Goal: Task Accomplishment & Management: Manage account settings

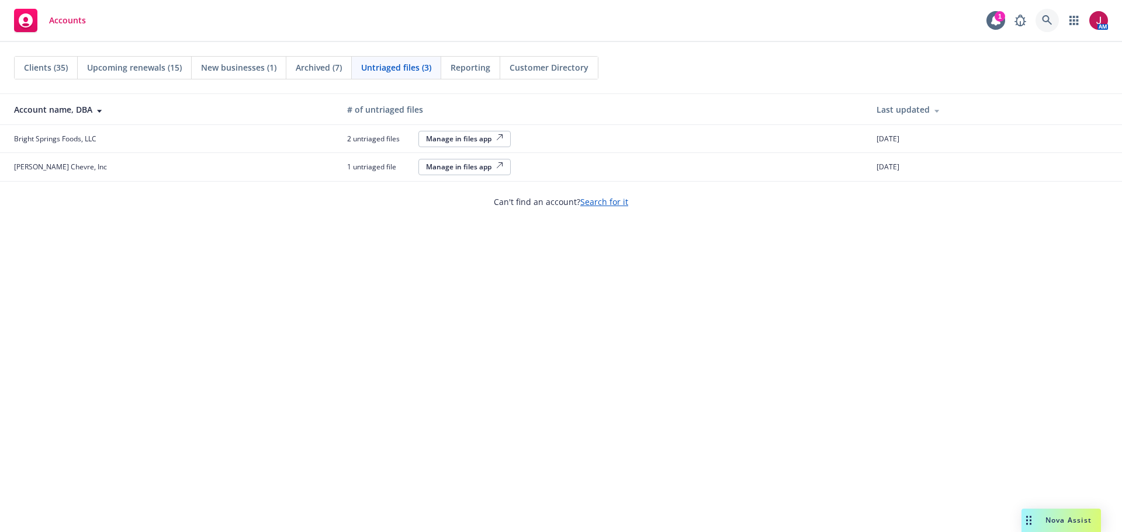
click at [1044, 22] on icon at bounding box center [1047, 20] width 11 height 11
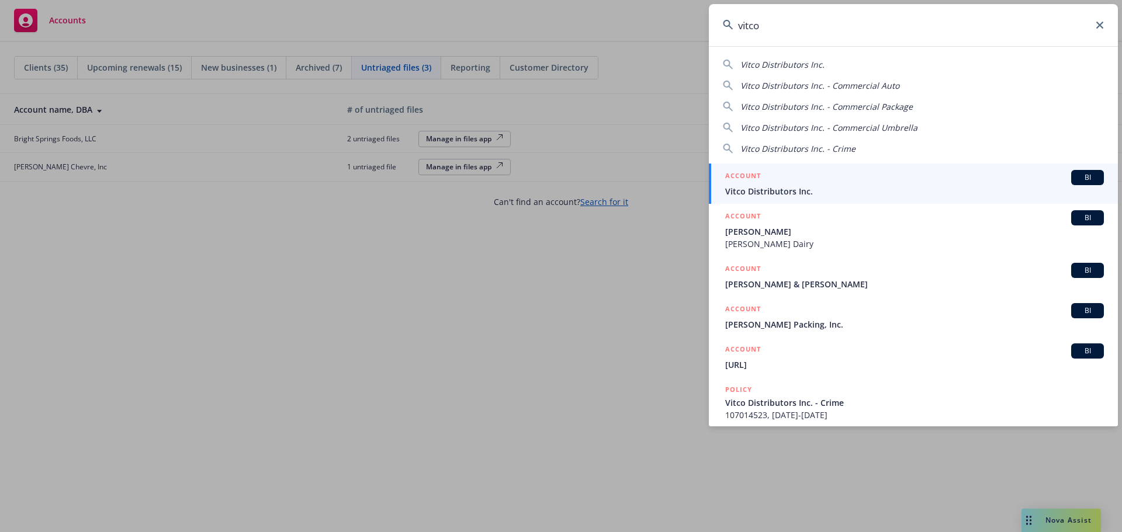
type input "vitco"
click at [985, 185] on div "ACCOUNT BI" at bounding box center [914, 177] width 379 height 15
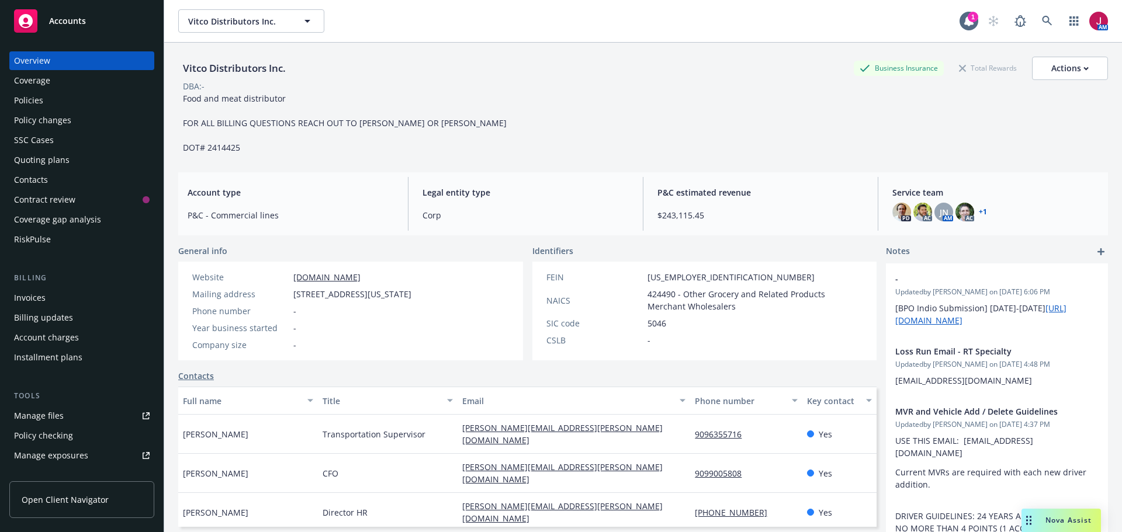
click at [65, 293] on div "Invoices" at bounding box center [82, 298] width 136 height 19
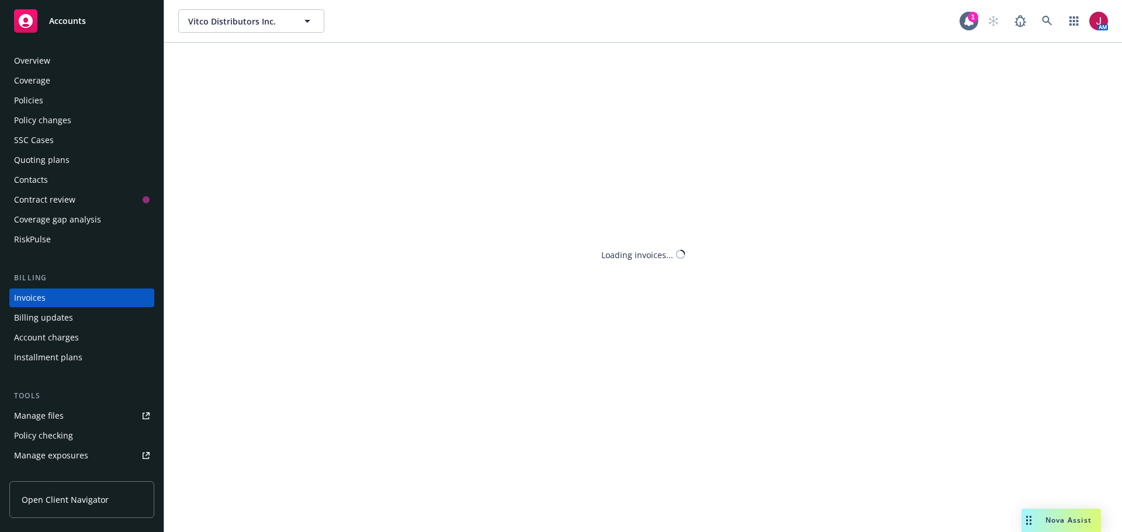
scroll to position [13, 0]
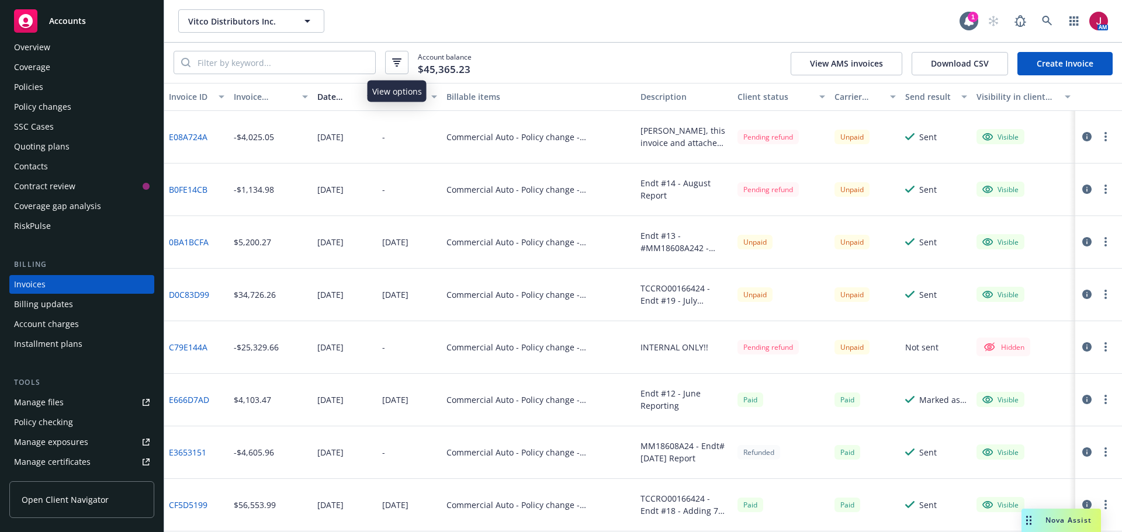
click at [397, 65] on icon "button" at bounding box center [396, 62] width 9 height 8
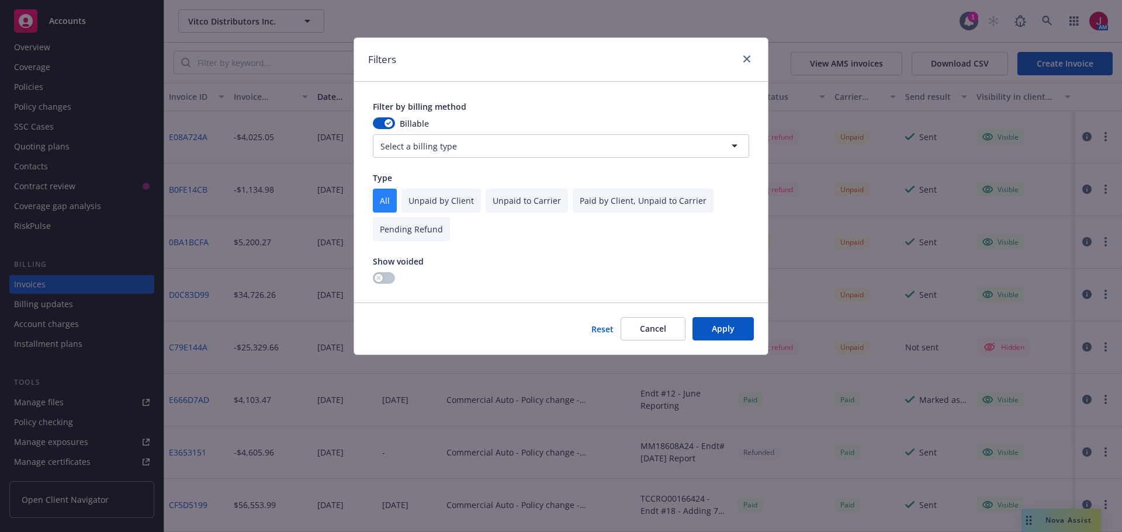
click at [435, 199] on input "checkbox" at bounding box center [440, 201] width 79 height 24
checkbox input "true"
checkbox input "false"
click at [721, 325] on button "Apply" at bounding box center [722, 328] width 61 height 23
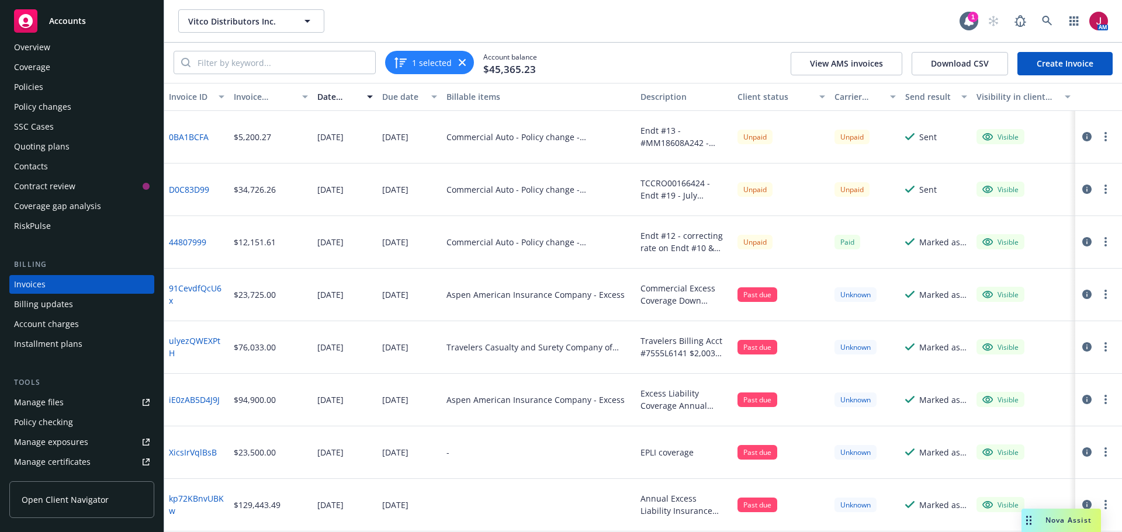
click at [68, 101] on div "Policy changes" at bounding box center [42, 107] width 57 height 19
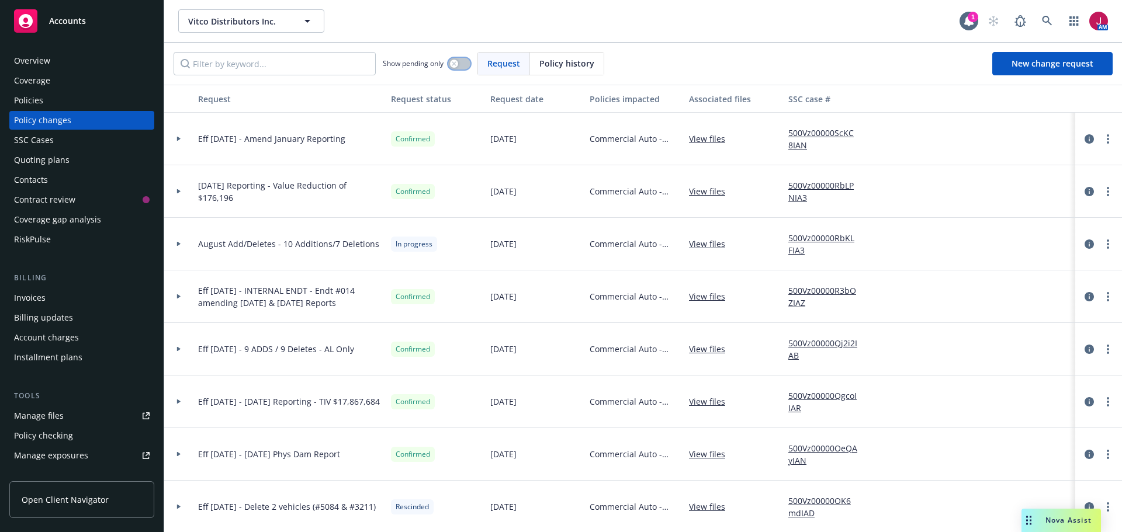
click at [458, 67] on button "button" at bounding box center [459, 64] width 22 height 12
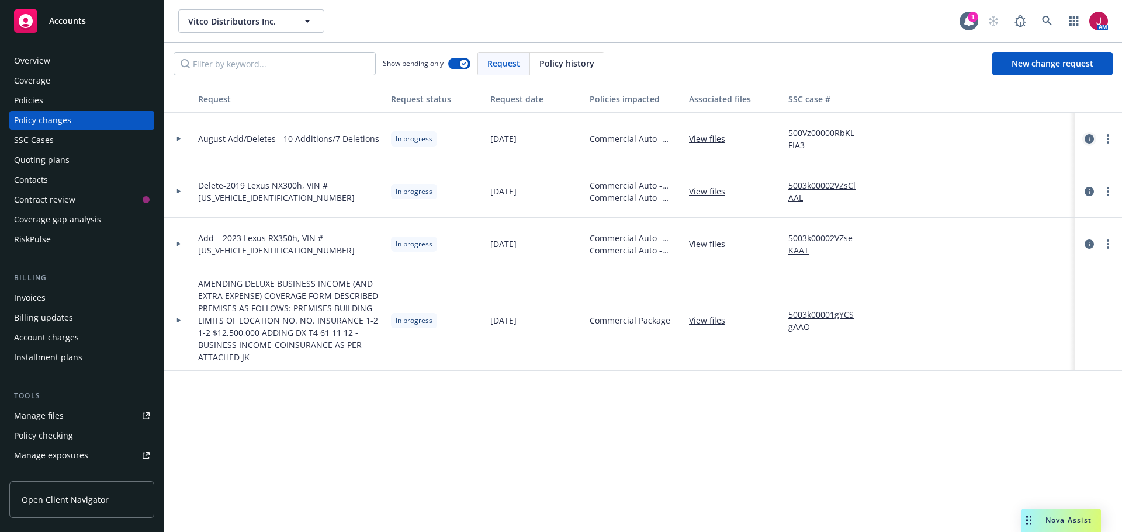
click at [1090, 136] on icon "circleInformation" at bounding box center [1088, 138] width 9 height 9
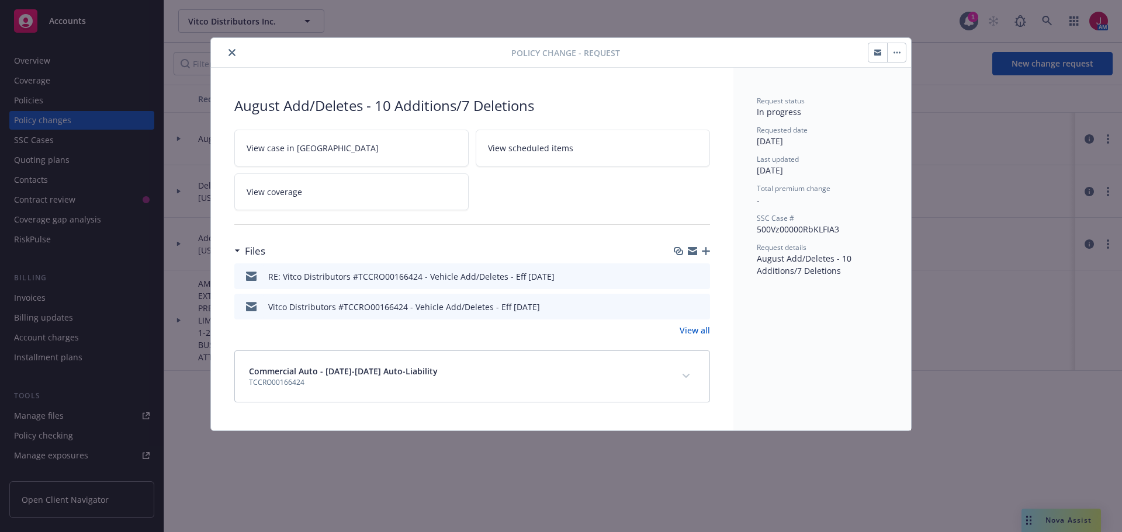
click at [685, 306] on button "download file" at bounding box center [680, 306] width 12 height 12
click at [235, 50] on button "close" at bounding box center [232, 53] width 14 height 14
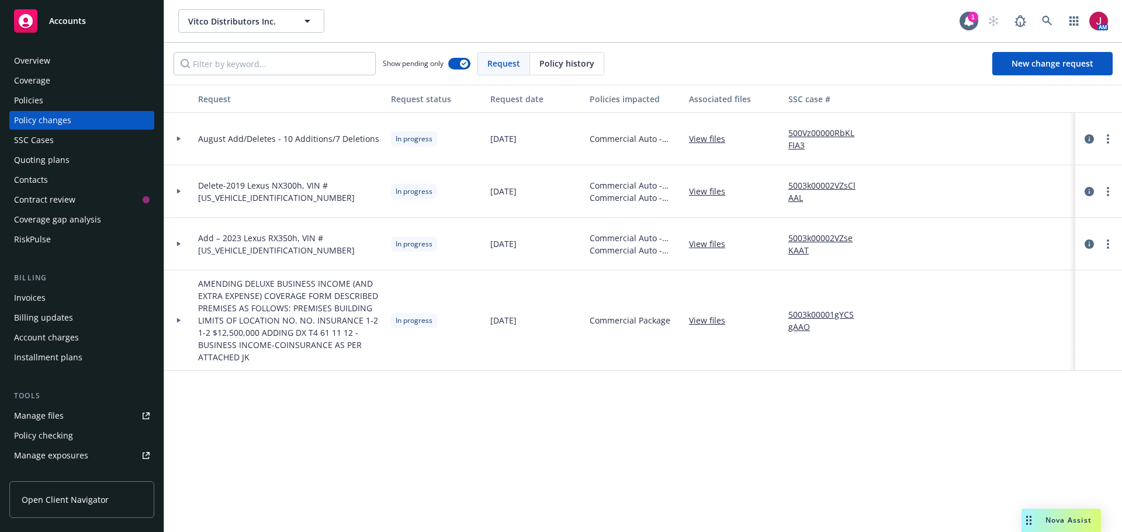
click at [117, 359] on div "Installment plans" at bounding box center [82, 357] width 136 height 19
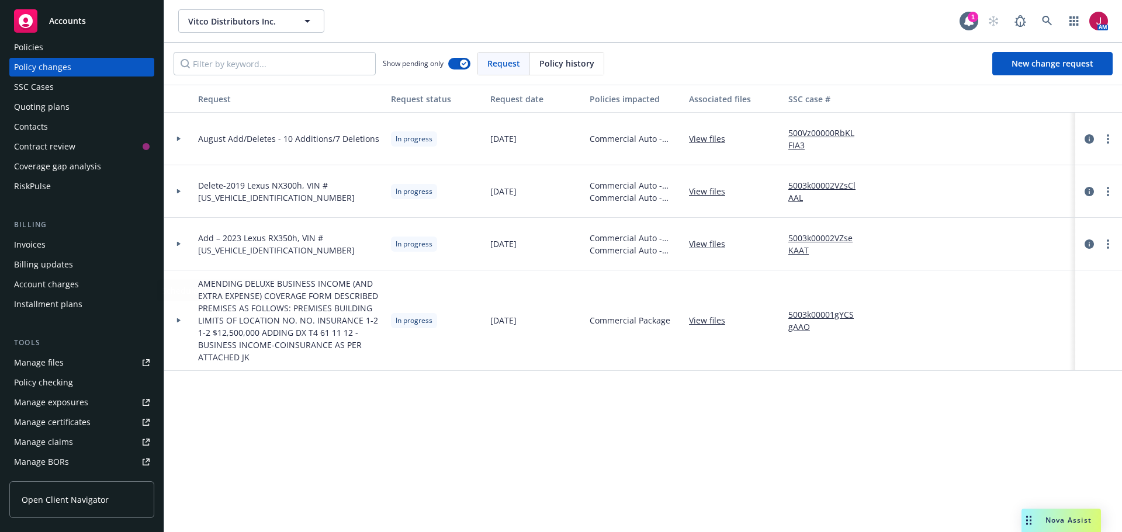
scroll to position [172, 0]
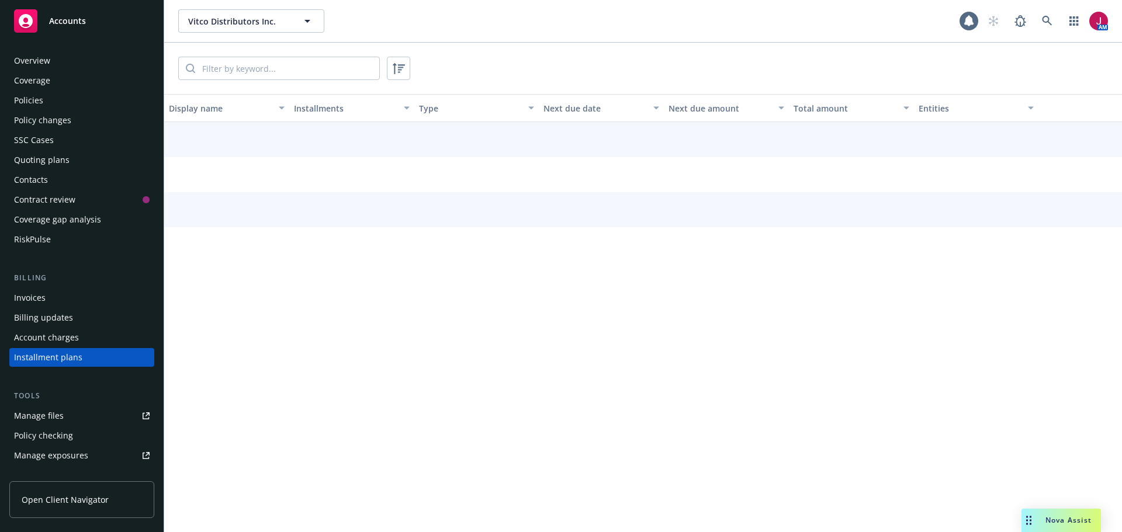
scroll to position [73, 0]
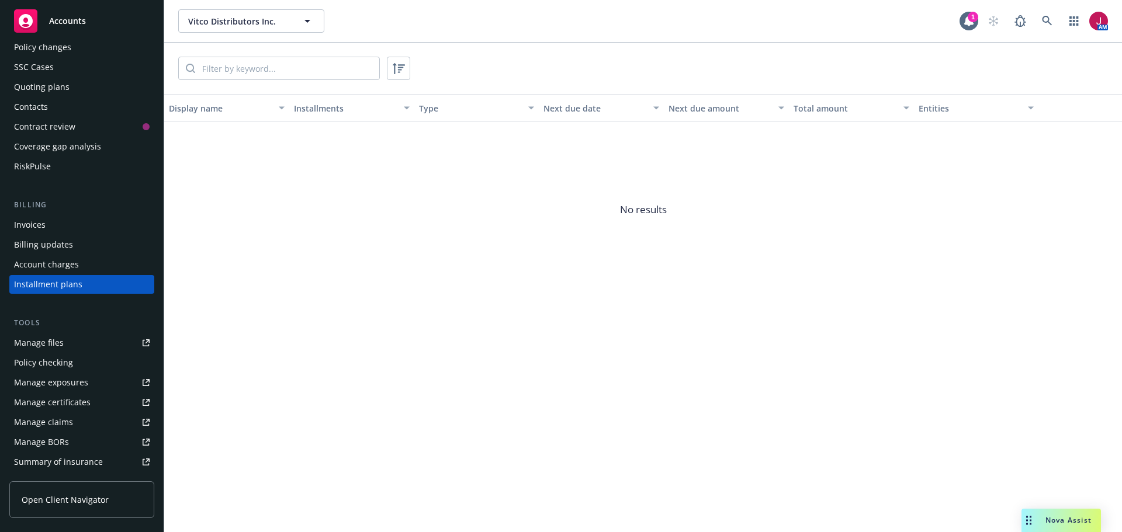
click at [79, 405] on div "Manage certificates" at bounding box center [52, 402] width 77 height 19
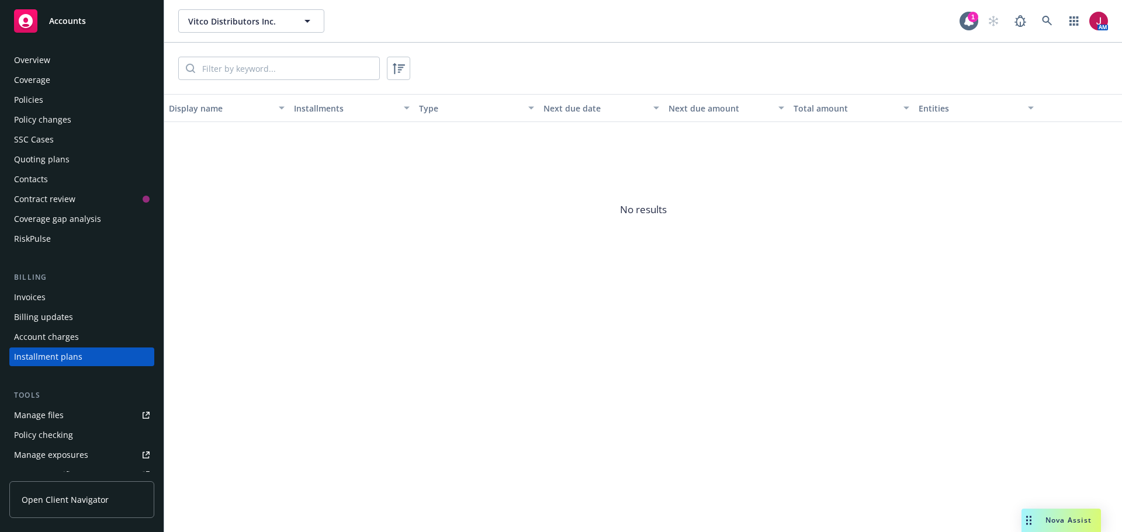
scroll to position [0, 0]
click at [47, 123] on div "Policy changes" at bounding box center [42, 120] width 57 height 19
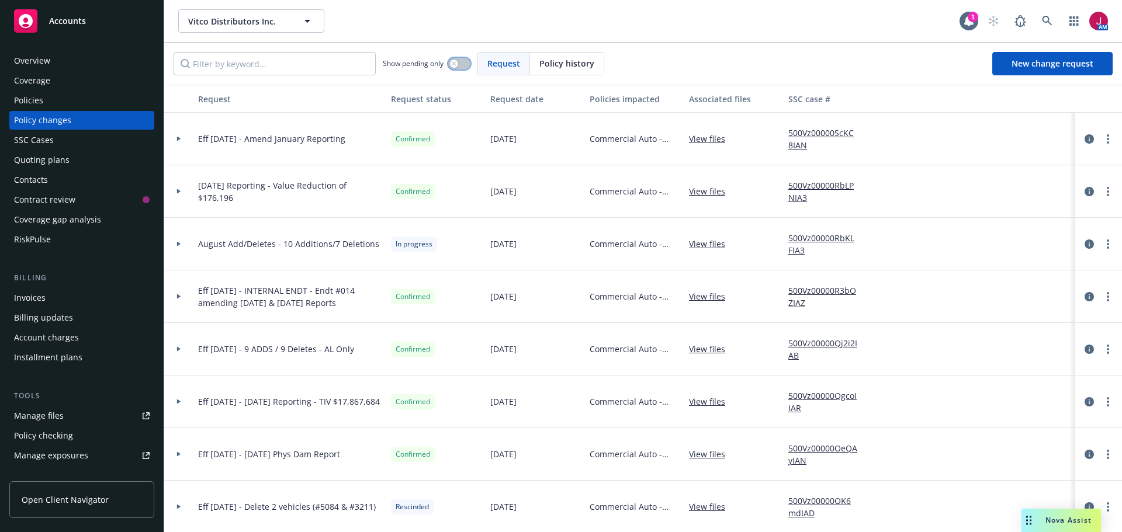
click at [454, 63] on icon "button" at bounding box center [454, 63] width 5 height 5
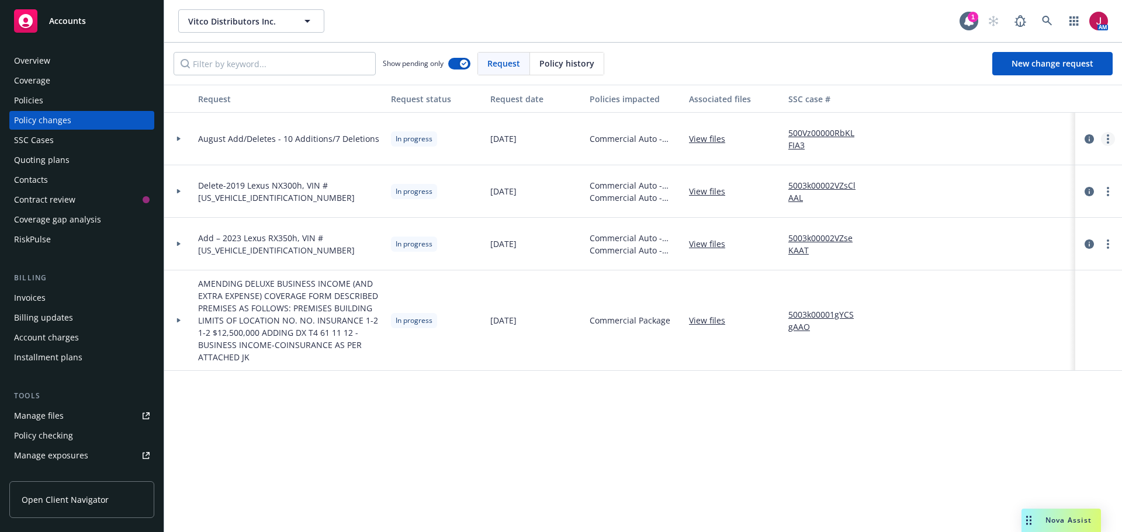
click at [1108, 139] on circle "more" at bounding box center [1108, 139] width 2 height 2
click at [988, 230] on link "Resume workflow" at bounding box center [1014, 232] width 200 height 23
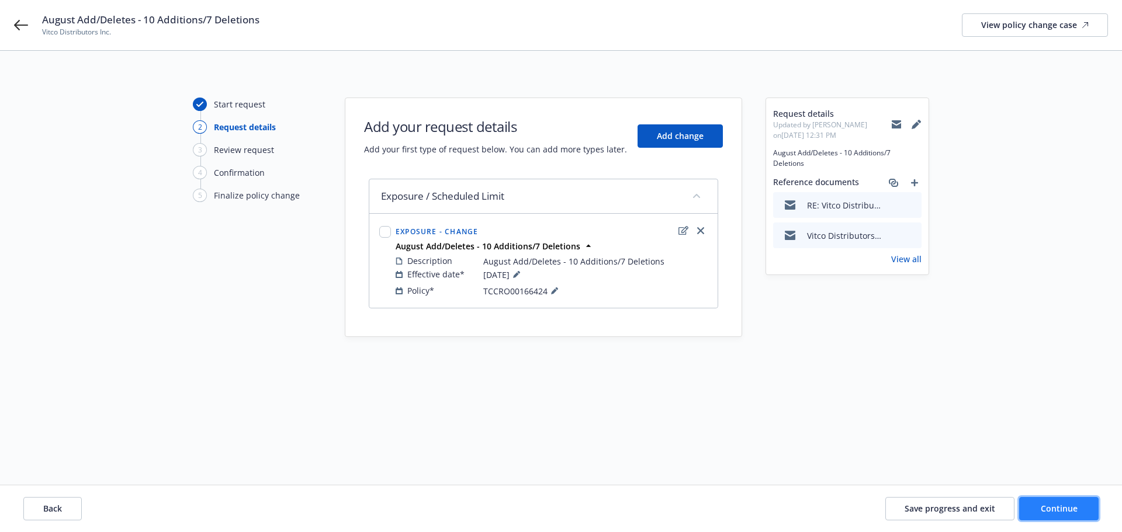
click at [1051, 519] on button "Continue" at bounding box center [1058, 508] width 79 height 23
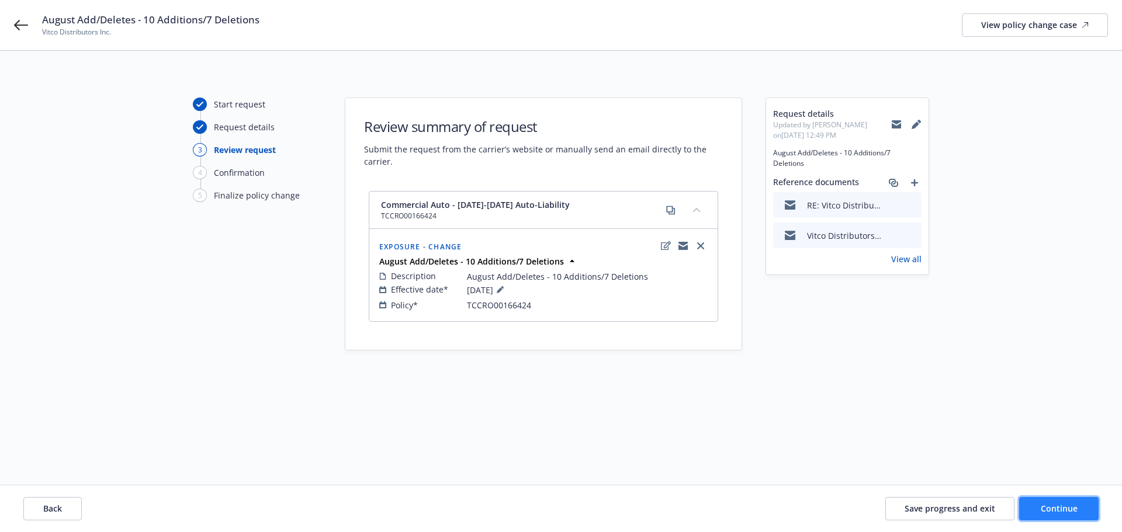
click at [1058, 505] on span "Continue" at bounding box center [1059, 508] width 37 height 11
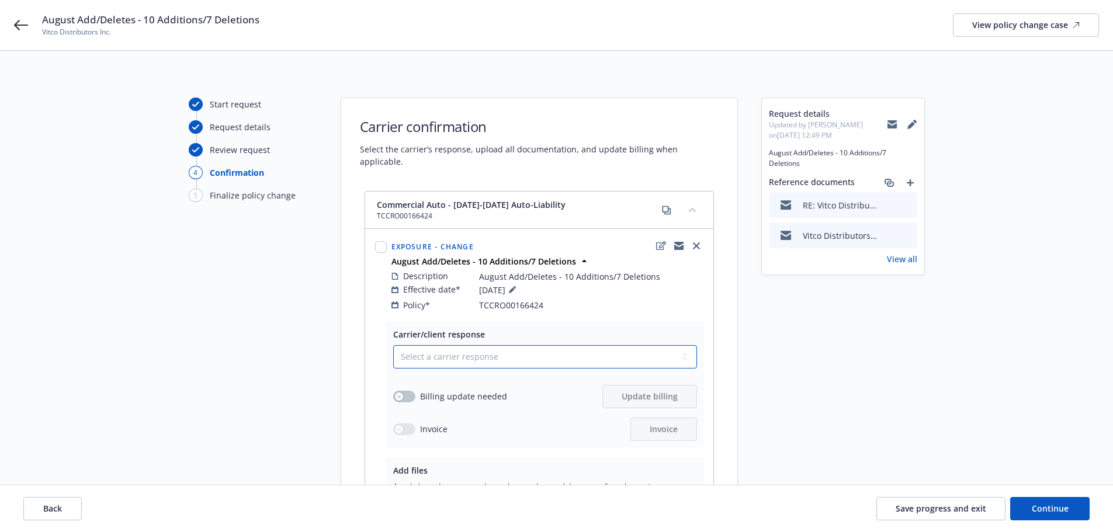
click at [418, 348] on select "Select a carrier response Accepted Accepted with revision No endorsement needed…" at bounding box center [545, 356] width 304 height 23
select select "ACCEPTED"
click at [393, 345] on select "Select a carrier response Accepted Accepted with revision No endorsement needed…" at bounding box center [545, 356] width 304 height 23
click at [404, 391] on button "button" at bounding box center [404, 397] width 22 height 12
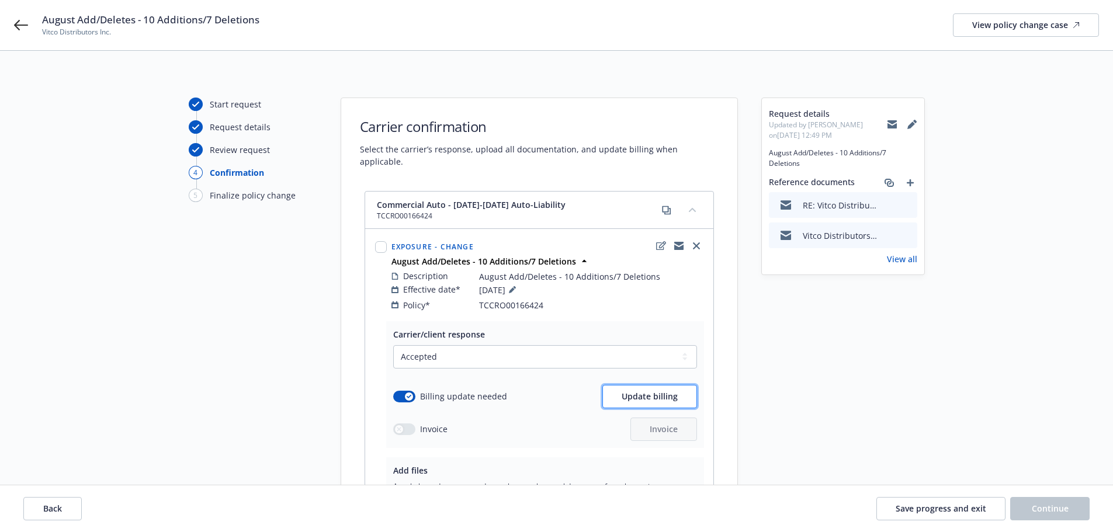
click at [642, 391] on span "Update billing" at bounding box center [650, 396] width 56 height 11
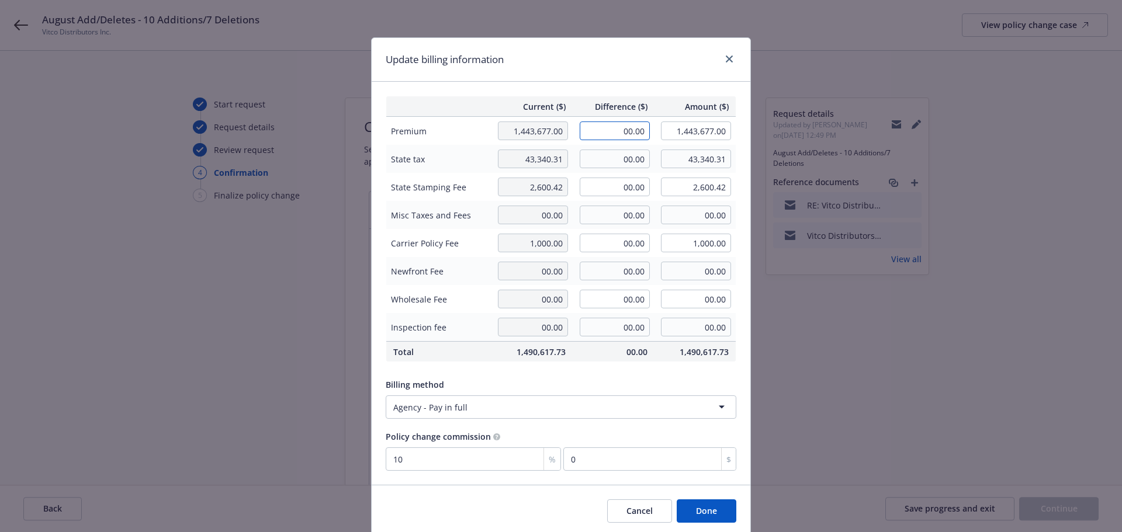
click at [615, 131] on input "00.00" at bounding box center [615, 131] width 70 height 19
type input "12,742.00"
type input "1,456,419.00"
type input "1274.2"
click at [618, 161] on input "00.00" at bounding box center [615, 159] width 70 height 19
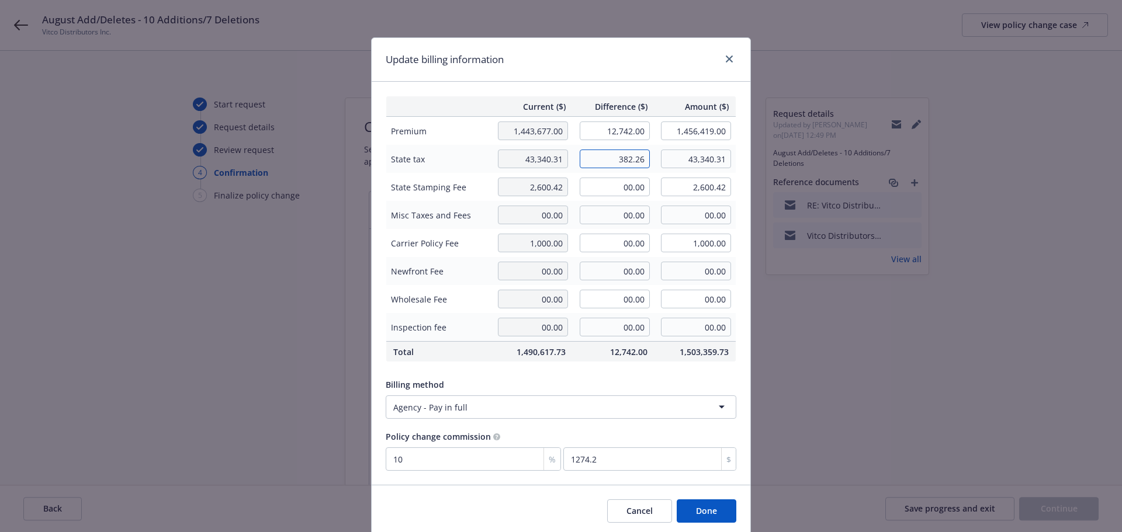
type input "382.26"
type input "43,722.57"
click at [617, 189] on input "00.00" at bounding box center [615, 187] width 70 height 19
type input "22.94"
type input "2,623.36"
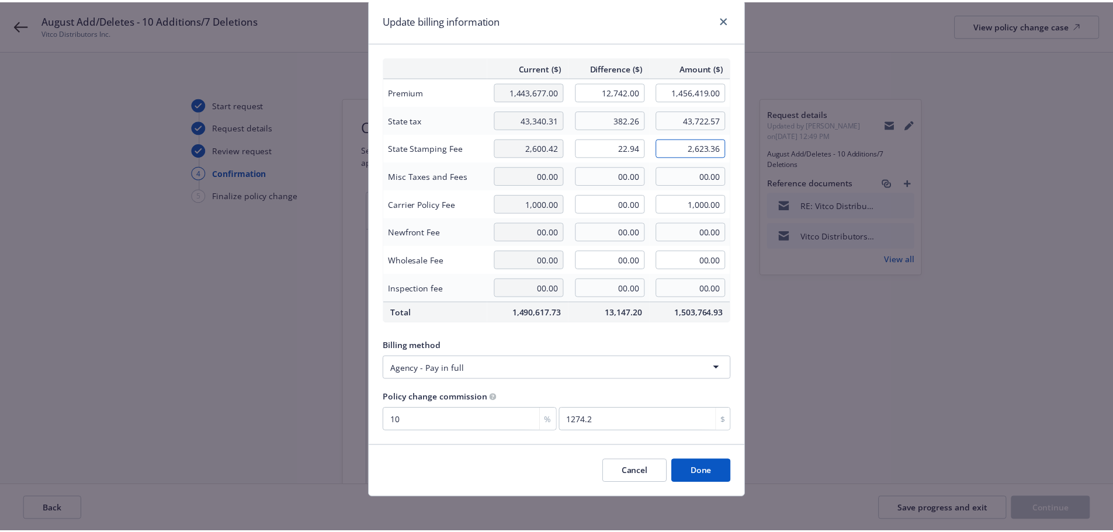
scroll to position [43, 0]
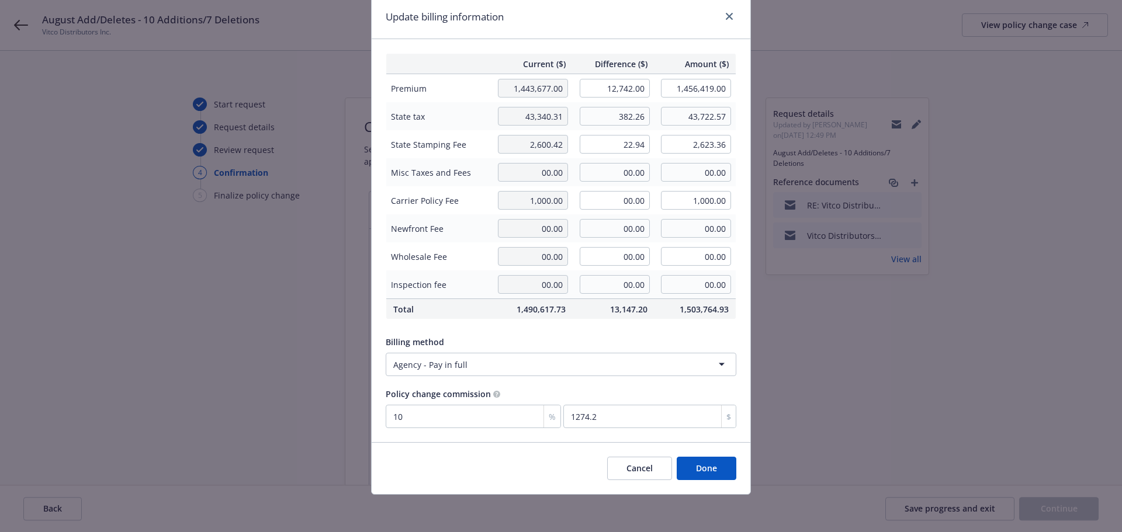
click at [698, 466] on button "Done" at bounding box center [707, 468] width 60 height 23
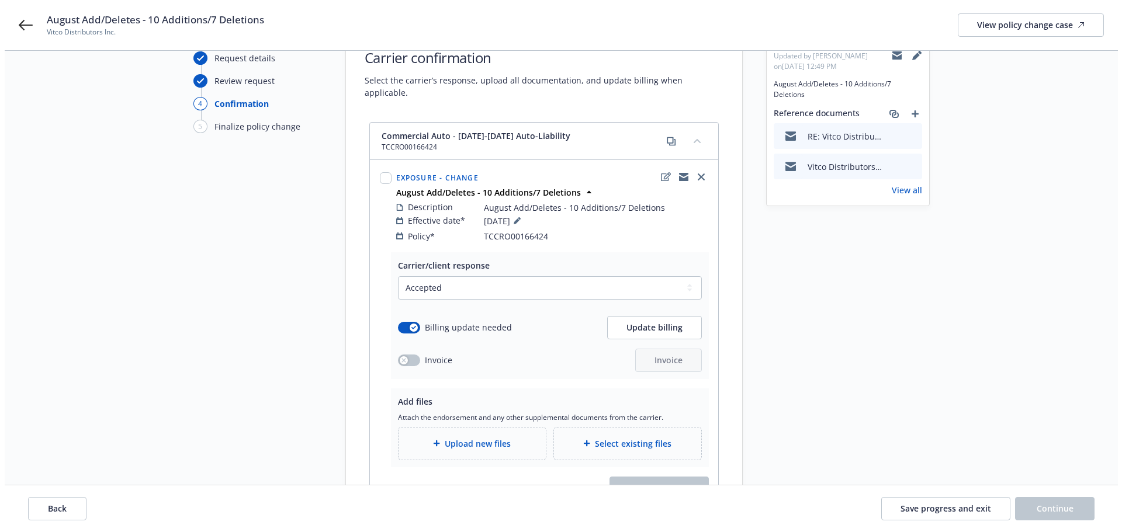
scroll to position [157, 0]
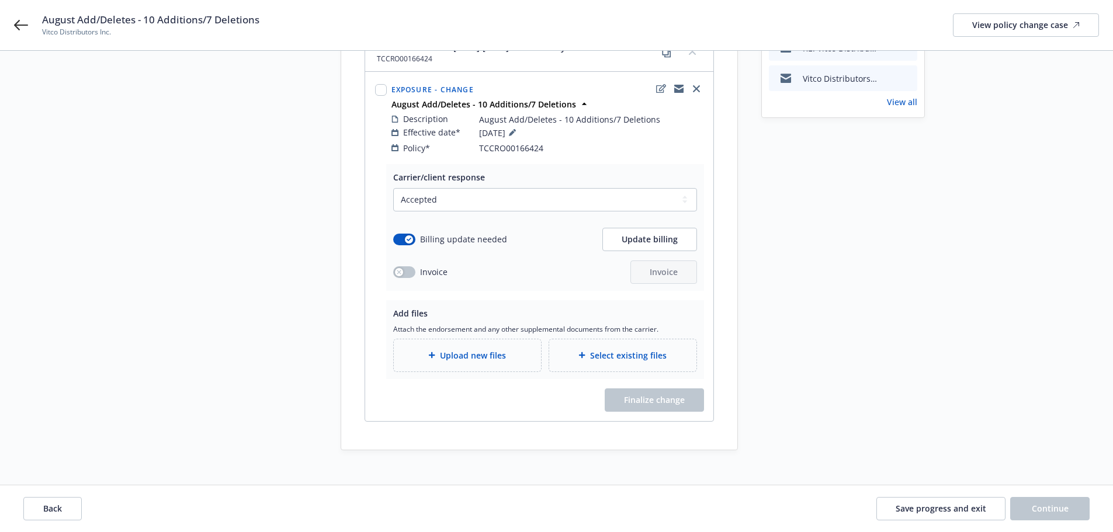
click at [447, 349] on span "Upload new files" at bounding box center [473, 355] width 66 height 12
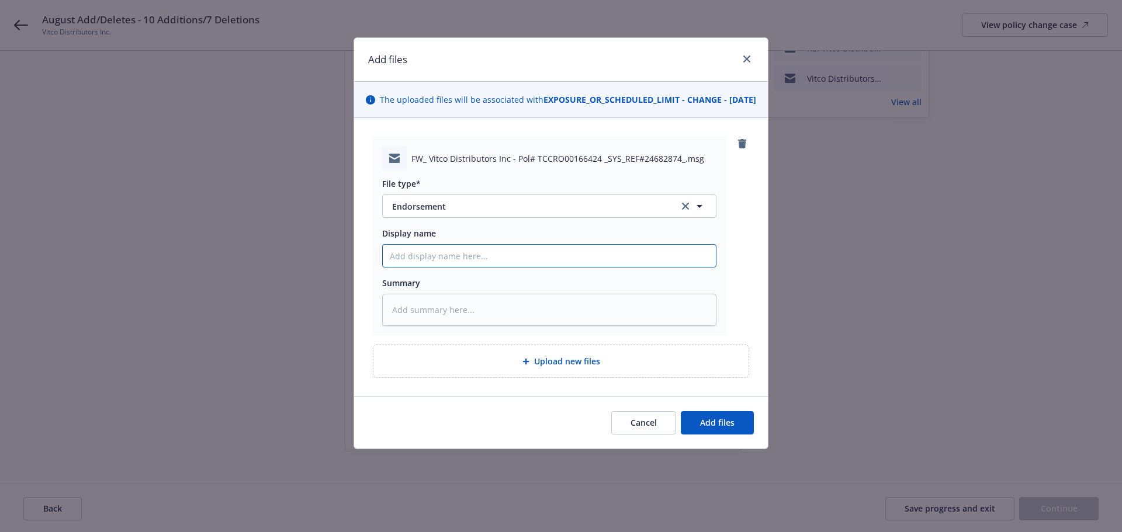
click at [580, 267] on input "Display name" at bounding box center [549, 256] width 333 height 22
type textarea "x"
type input "2"
type textarea "x"
type input "24"
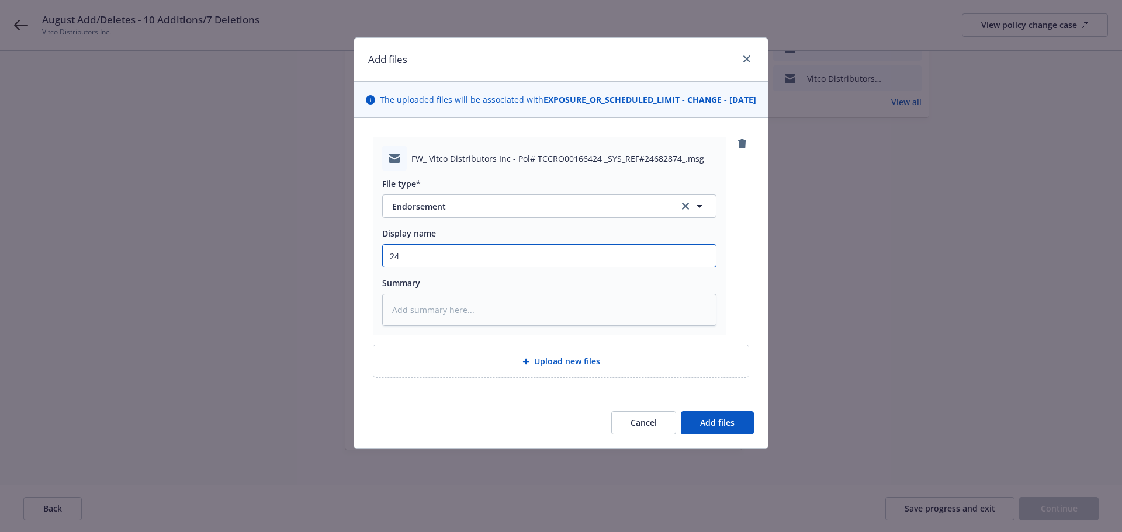
type textarea "x"
type input "24-"
type textarea "x"
type input "24-2"
type textarea "x"
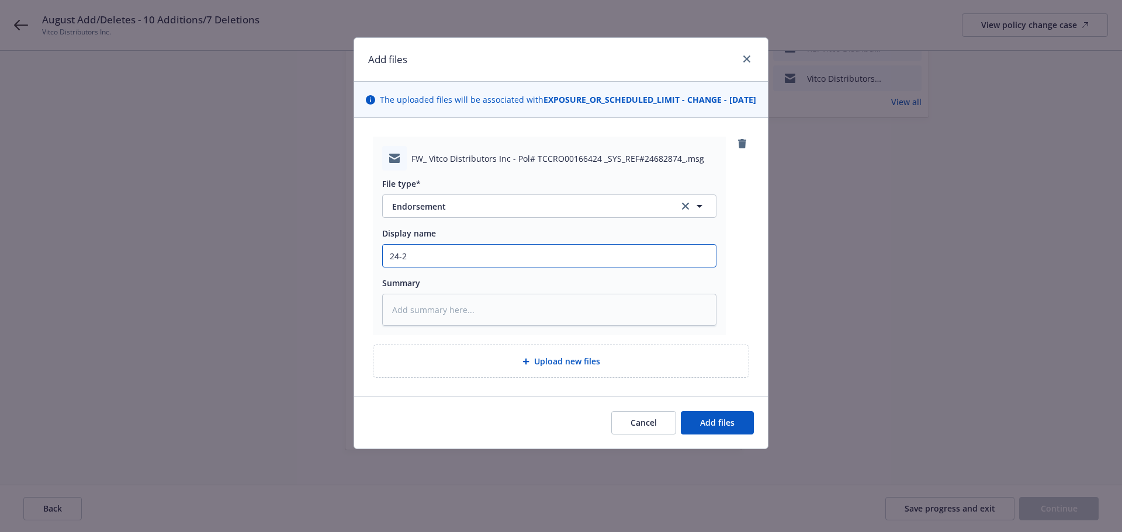
type input "24-25"
type textarea "x"
type input "24-25"
type textarea "x"
type input "24-25 A"
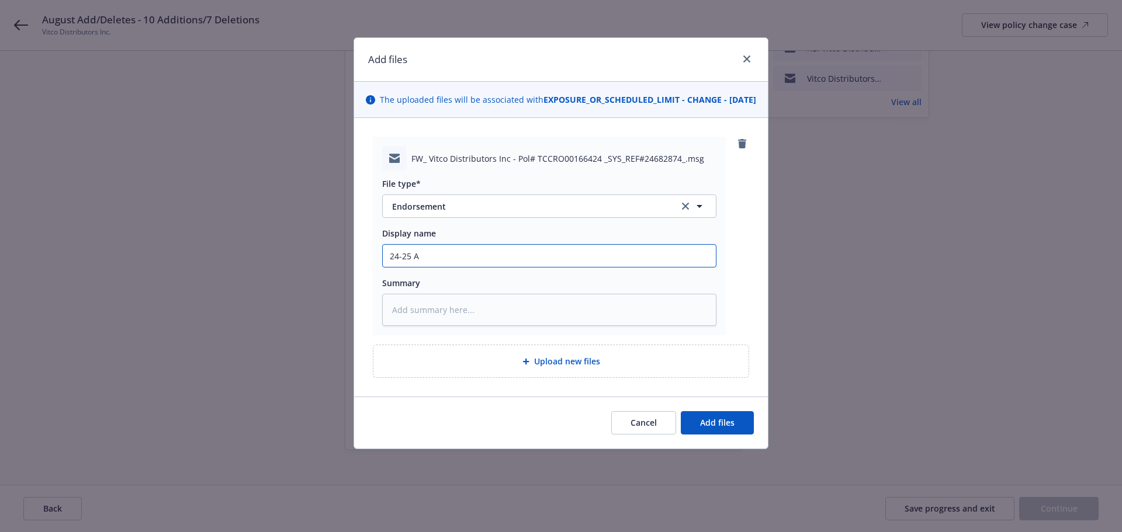
type textarea "x"
type input "24-25 Au"
type textarea "x"
type input "24-25 Aut"
type textarea "x"
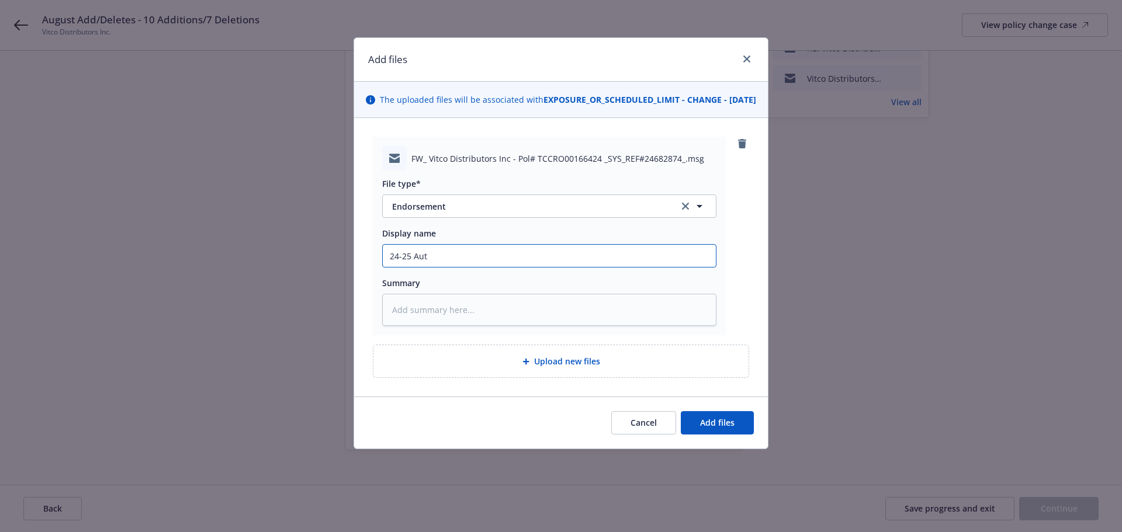
type input "24-25 Auto"
type textarea "x"
type input "24-25 Auto"
type textarea "x"
type input "24-25 Auto #"
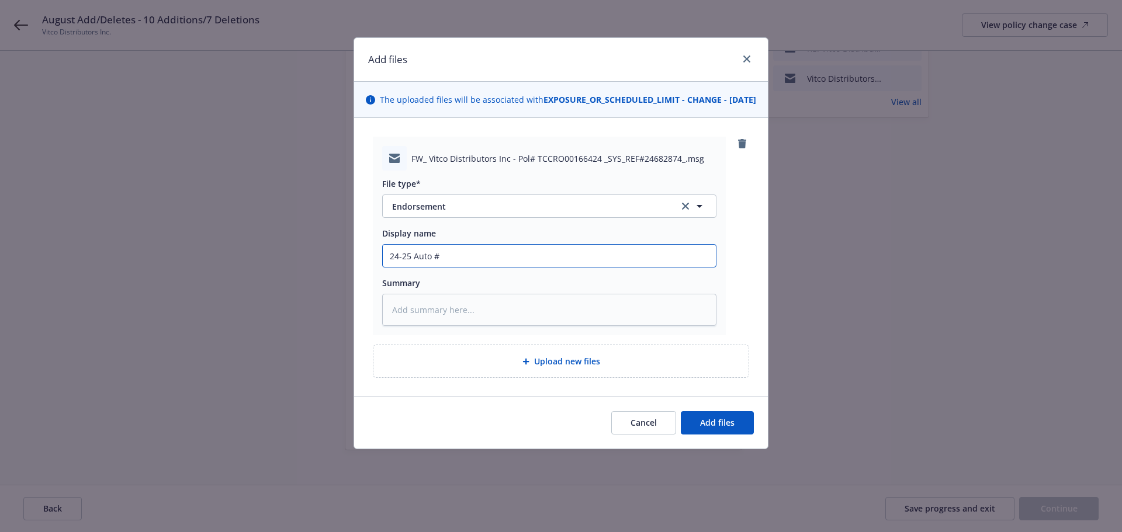
click at [449, 267] on input "24-25 Auto #" at bounding box center [549, 256] width 333 height 22
paste input "TCCRO00166424"
type textarea "x"
type input "24-25 Auto #TCCRO00166424"
type textarea "x"
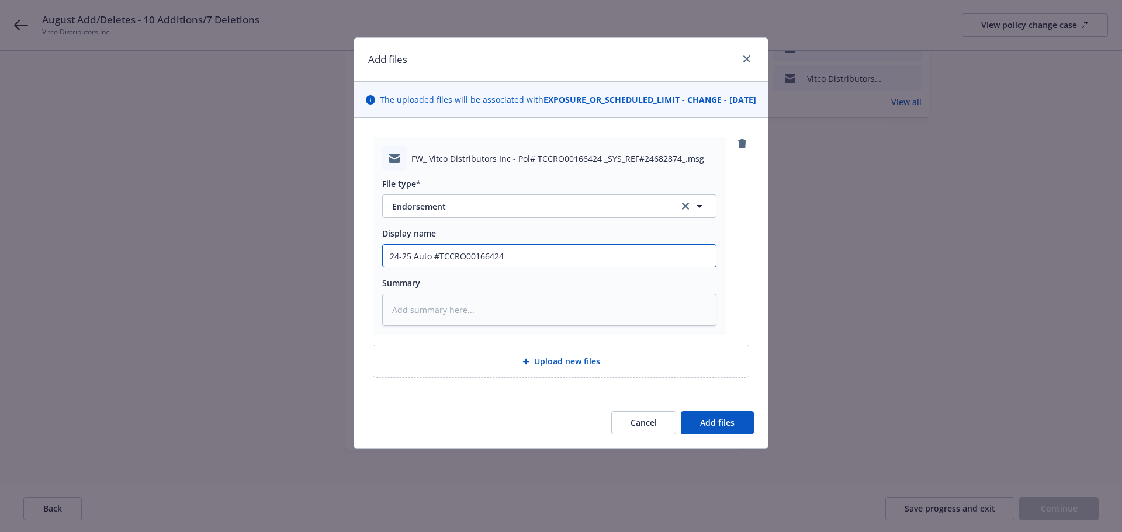
type input "24-25 Auto #TCCRO00166424 -"
type textarea "x"
type input "24-25 Auto #TCCRO00166424 -"
type textarea "x"
type input "24-25 Auto #TCCRO00166424 - E"
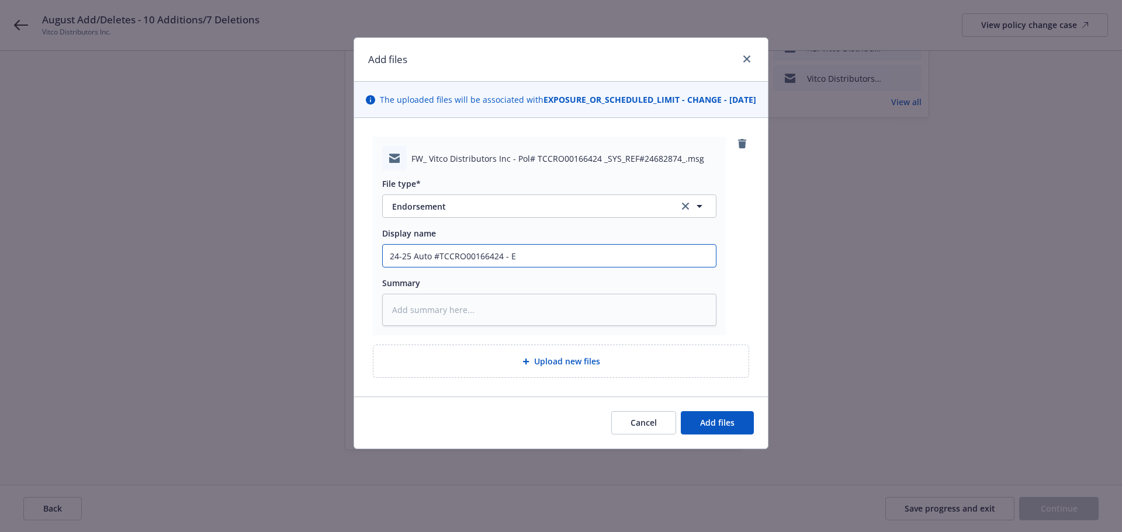
type textarea "x"
type input "24-25 Auto #TCCRO00166424 - En"
type textarea "x"
type input "24-25 Auto #TCCRO00166424 - End"
type textarea "x"
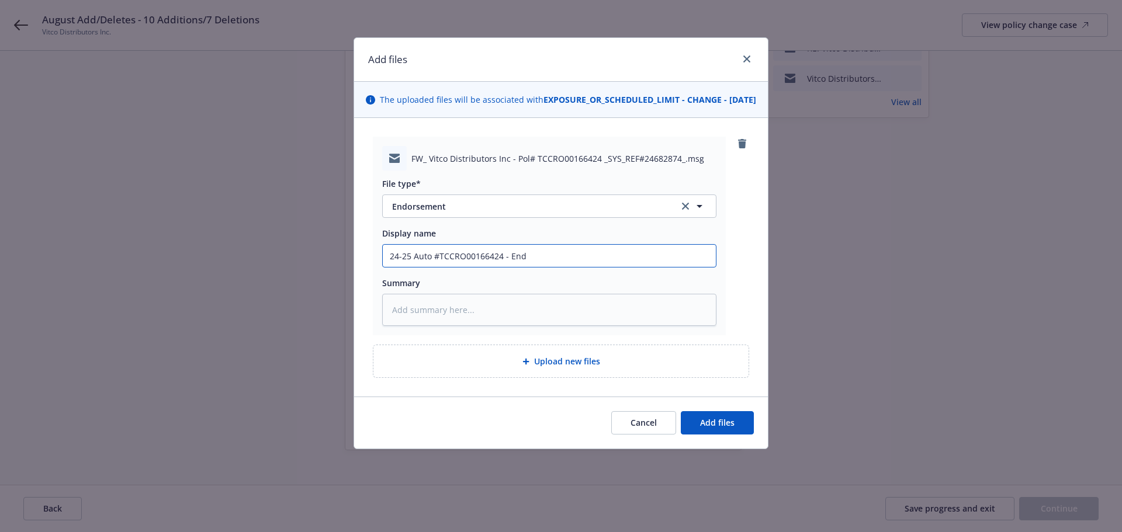
type input "24-25 Auto #TCCRO00166424 - Endt"
type textarea "x"
type input "24-25 Auto #TCCRO00166424 - Endt"
type textarea "x"
type input "24-25 Auto #TCCRO00166424 - Endt $"
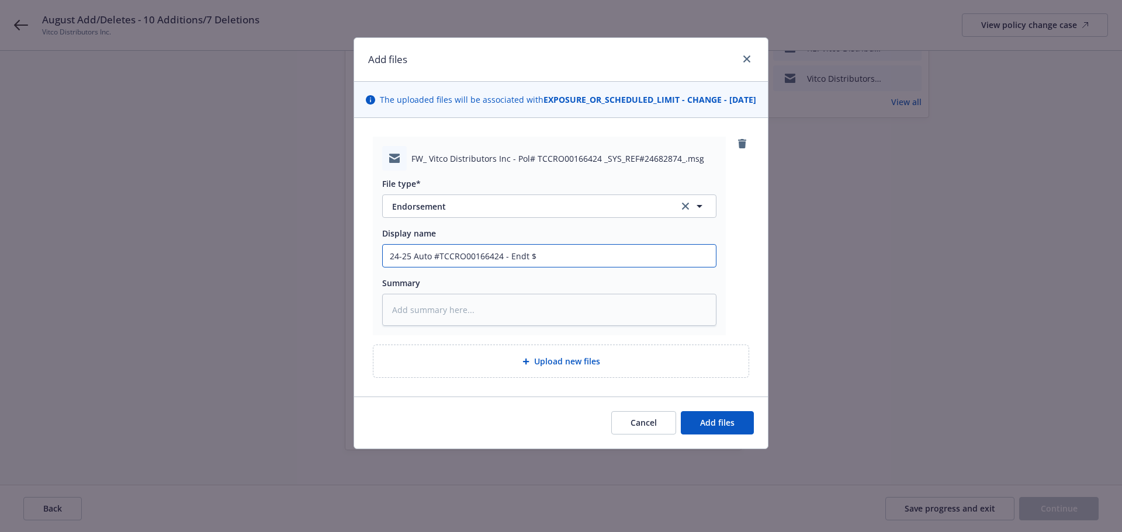
type textarea "x"
type input "24-25 Auto #TCCRO00166424 - Endt $2"
type textarea "x"
type input "24-25 Auto #TCCRO00166424 - Endt $20"
type textarea "x"
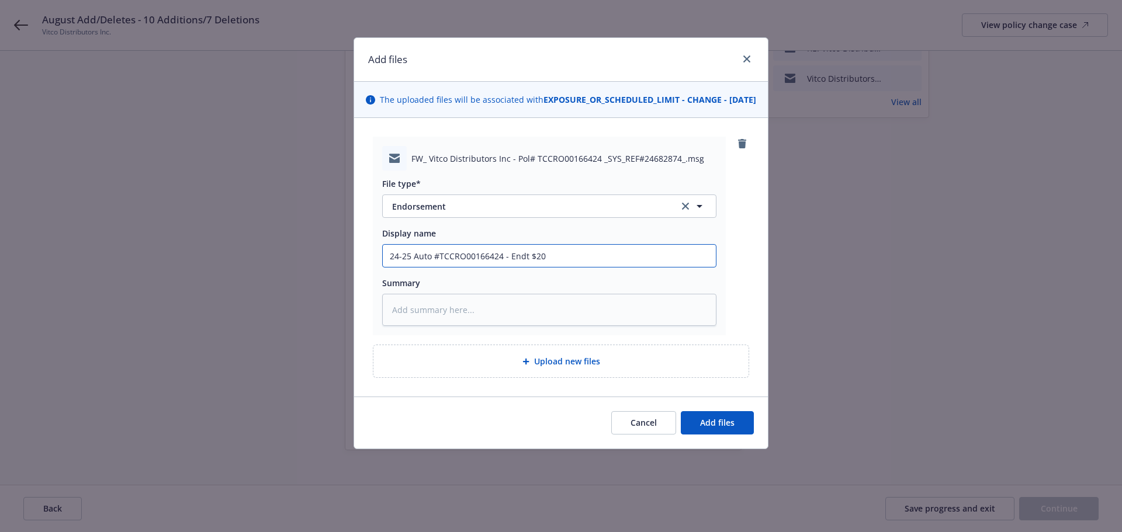
type input "24-25 Auto #TCCRO00166424 - Endt $2"
type textarea "x"
type input "24-25 Auto #TCCRO00166424 - Endt $"
type textarea "x"
type input "24-25 Auto #TCCRO00166424 - Endt"
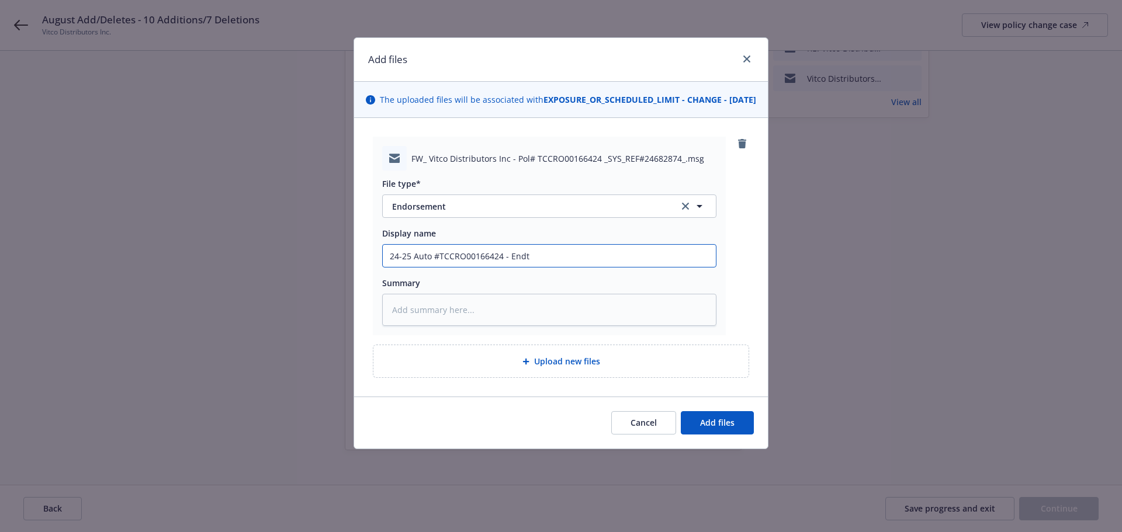
type textarea "x"
type input "24-25 Auto #TCCRO00166424 - Endt #"
type textarea "x"
type input "24-25 Auto #TCCRO00166424 - Endt #2"
type textarea "x"
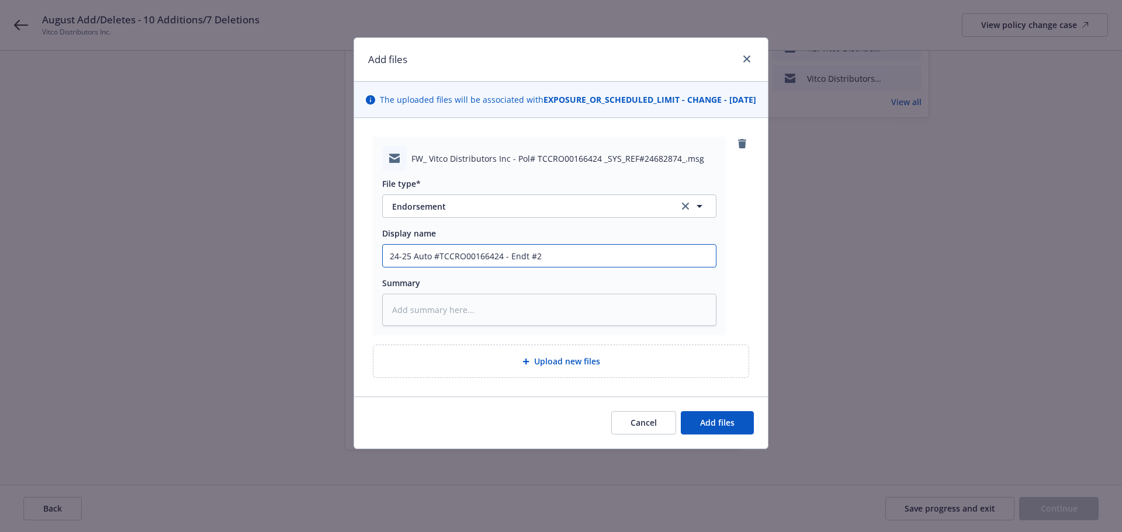
type input "24-25 Auto #TCCRO00166424 - Endt #20"
type textarea "x"
type input "24-25 Auto #TCCRO00166424 - Endt #20"
type textarea "x"
type input "24-25 Auto #TCCRO00166424 - Endt #20 -"
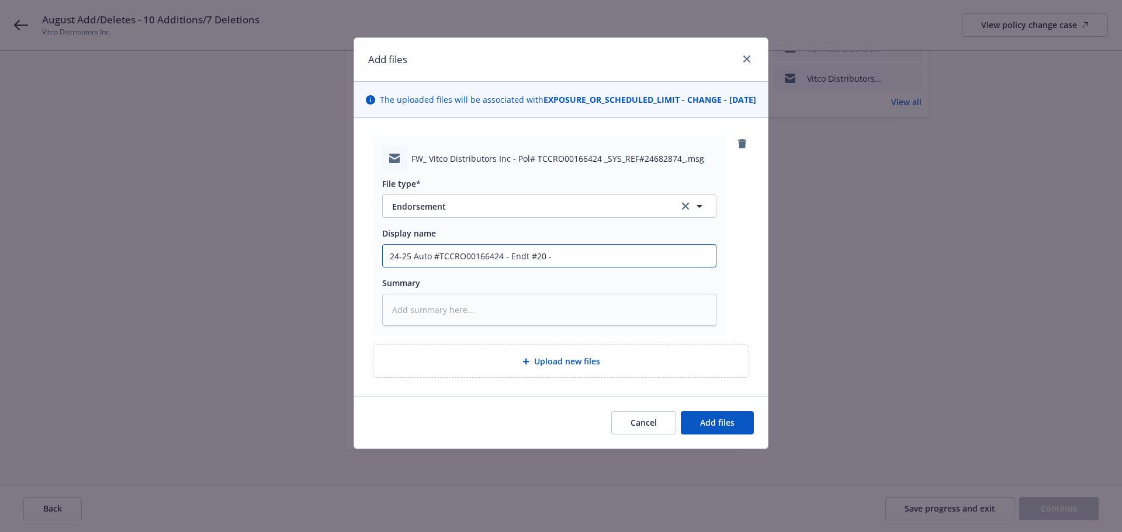
type textarea "x"
type input "24-25 Auto #TCCRO00166424 - Endt #20 -"
type textarea "x"
type input "24-25 Auto #TCCRO00166424 - Endt #20 - u"
type textarea "x"
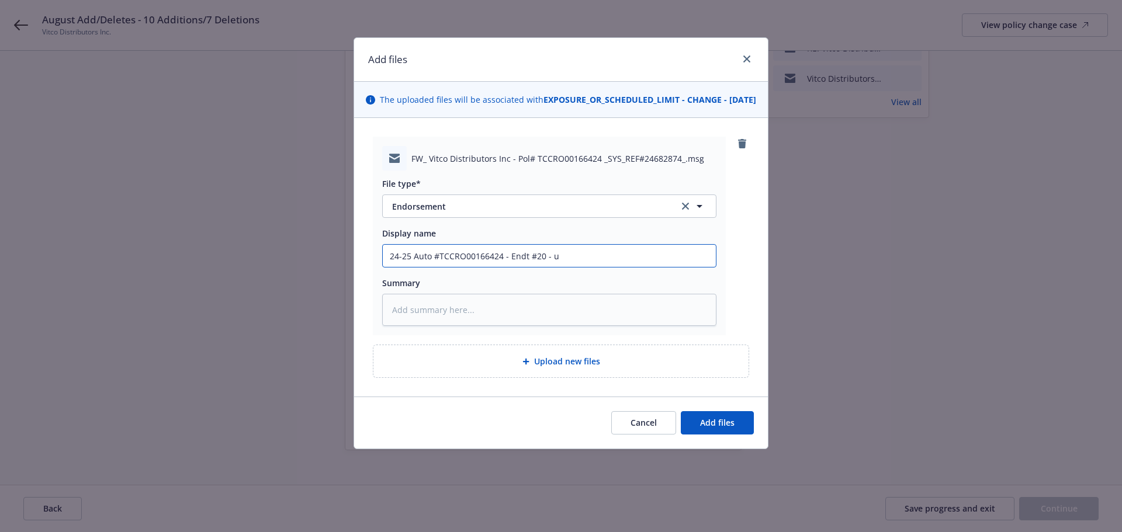
type input "24-25 Auto #TCCRO00166424 - Endt #20 -"
type textarea "x"
type input "24-25 Auto #TCCRO00166424 - Endt #20 - u"
type textarea "x"
type input "24-25 Auto #TCCRO00166424 - Endt #20 - A"
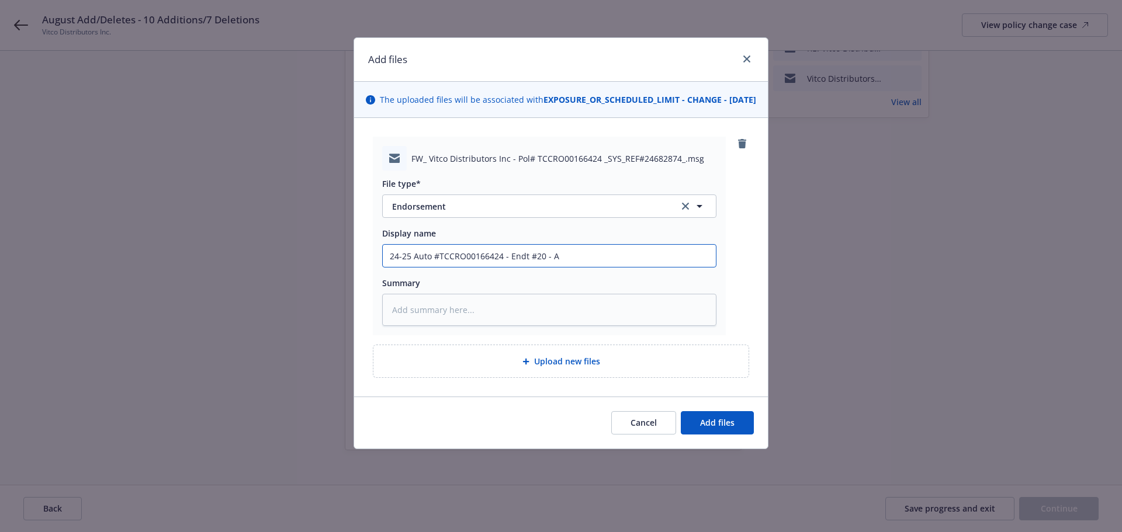
type textarea "x"
type input "24-25 Auto #TCCRO00166424 - Endt #20 - Au"
type textarea "x"
type input "24-25 Auto #TCCRO00166424 - Endt #20 - Aug"
type textarea "x"
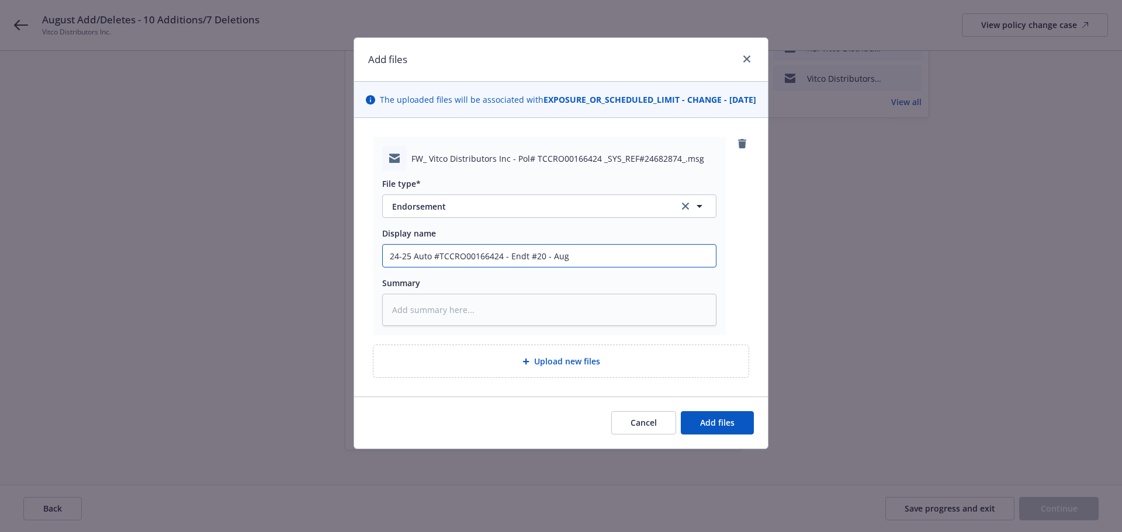
type input "24-25 Auto #TCCRO00166424 - Endt #20 - Augu"
type textarea "x"
type input "24-25 Auto #TCCRO00166424 - Endt #20 - Augus"
type textarea "x"
type input "24-25 Auto #TCCRO00166424 - Endt #20 - August"
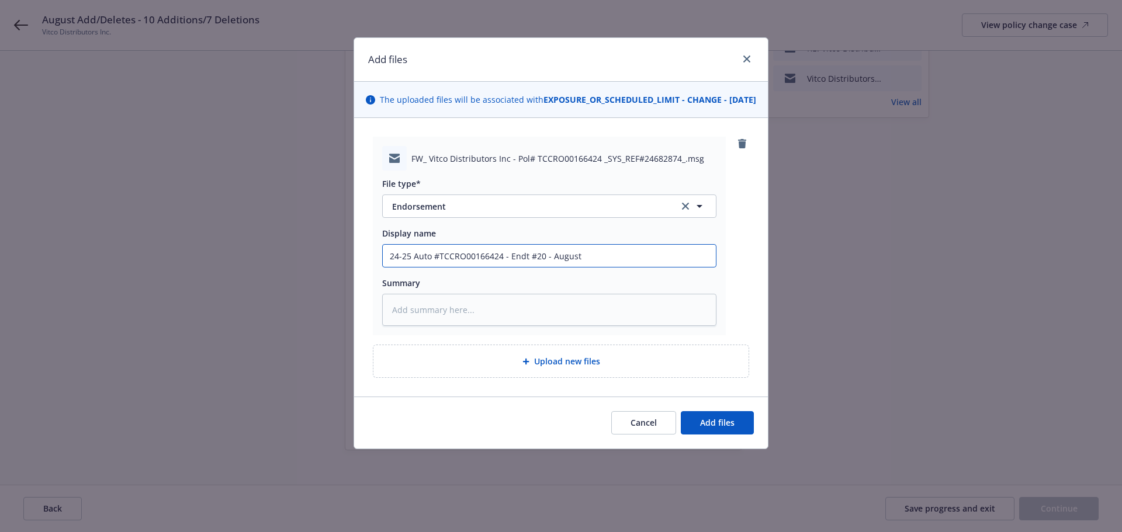
type textarea "x"
type input "24-25 Auto #TCCRO00166424 - Endt #20 - August"
type textarea "x"
type input "24-25 Auto #TCCRO00166424 - Endt #20 - August A"
type textarea "x"
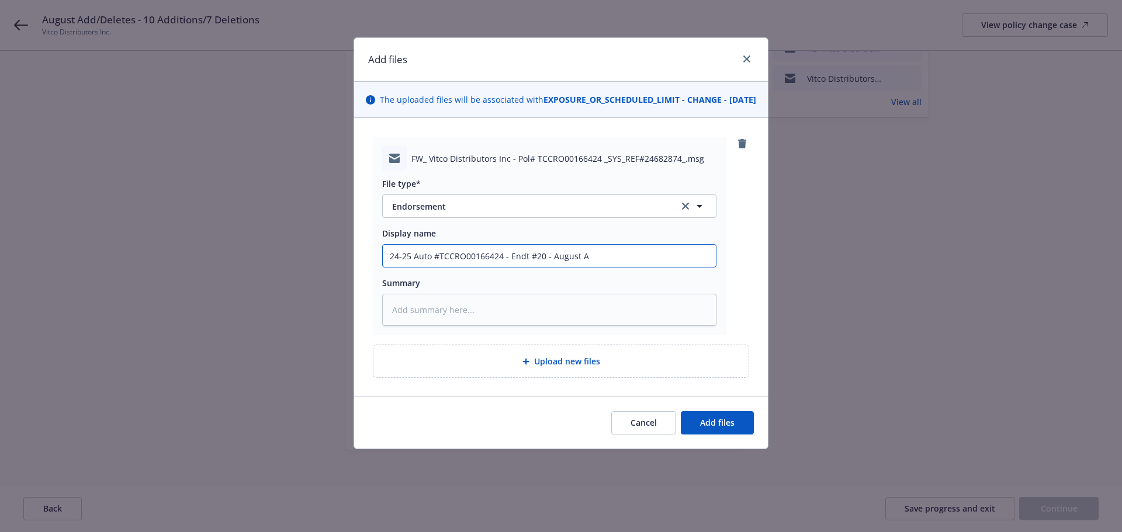
type input "24-25 Auto #TCCRO00166424 - Endt #20 - August Ad"
type textarea "x"
type input "24-25 Auto #TCCRO00166424 - Endt #20 - August Add"
type textarea "x"
type input "24-25 Auto #TCCRO00166424 - Endt #20 - August Add"
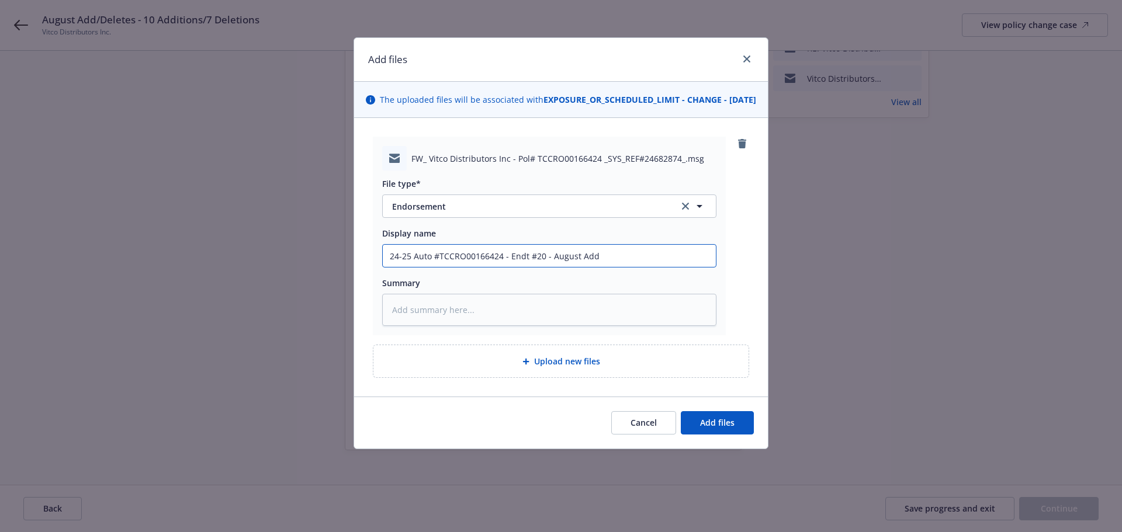
type textarea "x"
type input "24-25 Auto #TCCRO00166424 - Endt #20 - August Add /"
type textarea "x"
type input "24-25 Auto #TCCRO00166424 - Endt #20 - August Add /"
type textarea "x"
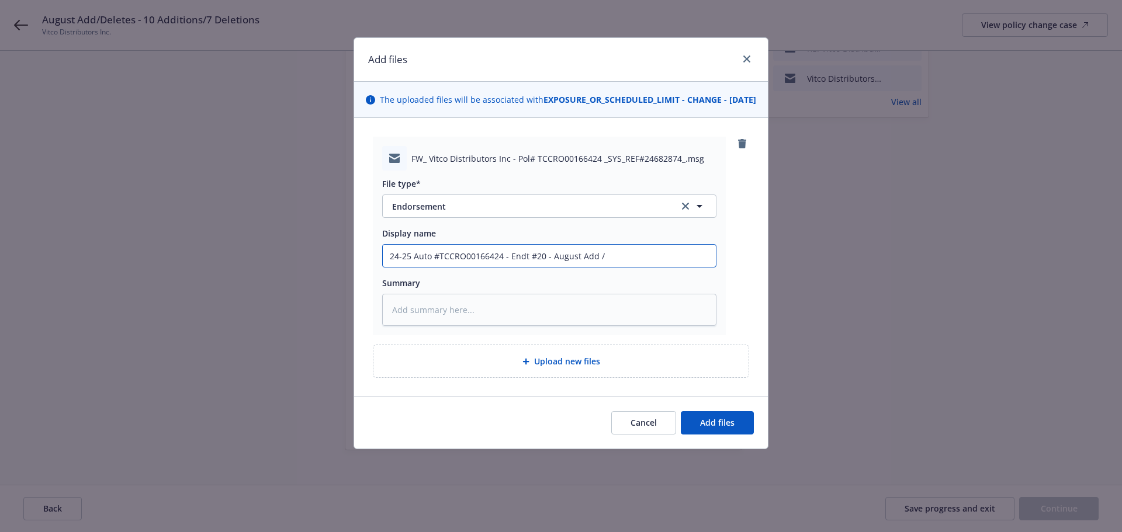
type input "24-25 Auto #TCCRO00166424 - Endt #20 - August Add / D"
type textarea "x"
type input "24-25 Auto #TCCRO00166424 - Endt #20 - August Add / De"
type textarea "x"
type input "24-25 Auto #TCCRO00166424 - Endt #20 - August Add / Del"
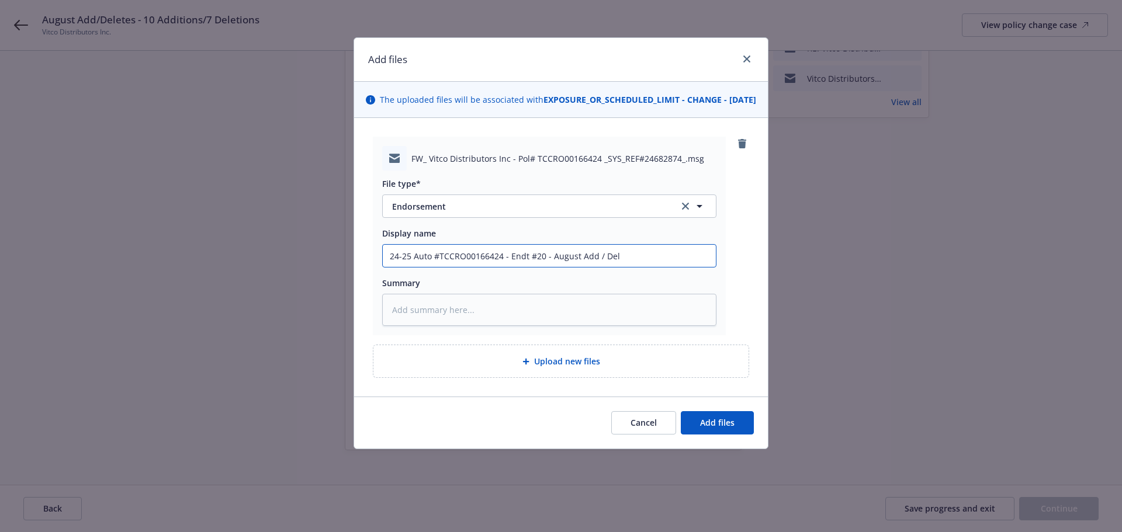
type textarea "x"
type input "24-25 Auto #TCCRO00166424 - Endt #20 - August Add / Dele"
type textarea "x"
type input "24-25 Auto #TCCRO00166424 - Endt #20 - August Add / Delet"
type textarea "x"
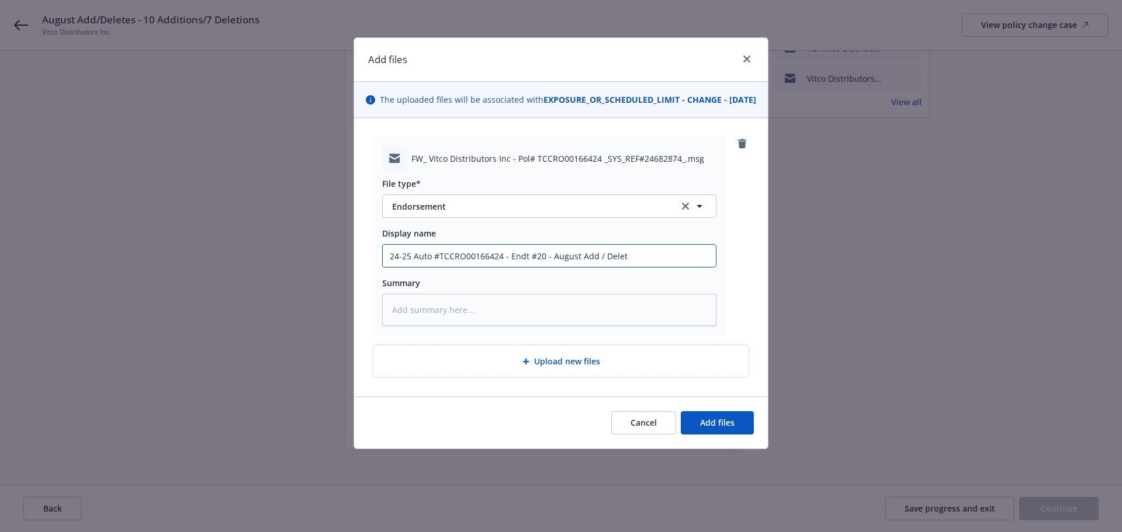
type input "24-25 Auto #TCCRO00166424 - Endt #20 - August Add / Delete"
type textarea "x"
type input "24-25 Auto #TCCRO00166424 - Endt #20 - August Add / Deletes"
type textarea "x"
type input "24-25 Auto #TCCRO00166424 - Endt #20 - August Add / Deletes"
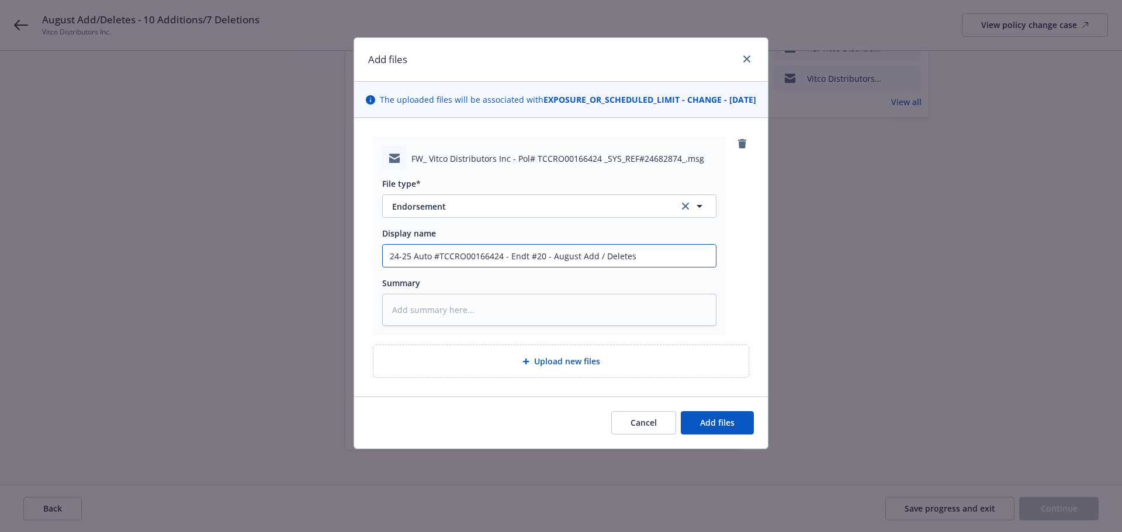
type textarea "x"
type input "24-25 Auto #TCCRO00166424 - Endt #20 - August Add / Deletes -"
type textarea "x"
type input "24-25 Auto #TCCRO00166424 - Endt #20 - August Add / Deletes -"
type textarea "x"
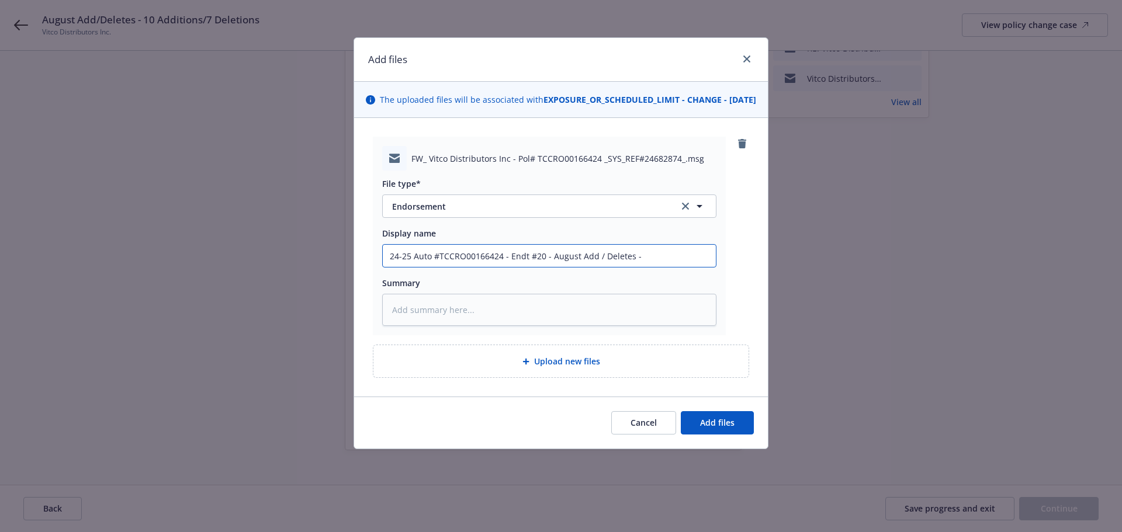
type input "24-25 Auto #TCCRO00166424 - Endt #20 - August Add / Deletes - 4"
type textarea "x"
type input "24-25 Auto #TCCRO00166424 - Endt #20 - August Add / Deletes - 4"
type textarea "x"
type input "24-25 Auto #TCCRO00166424 - Endt #20 - August Add / Deletes - 4 D"
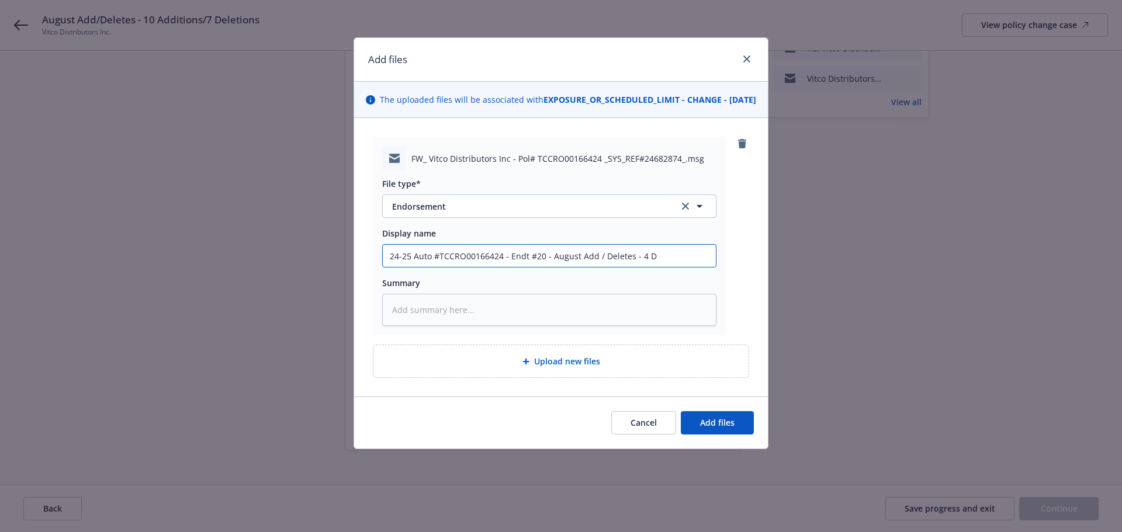
type textarea "x"
type input "24-25 Auto #TCCRO00166424 - Endt #20 - August Add / Deletes - 4 De"
type textarea "x"
type input "24-25 Auto #TCCRO00166424 - Endt #20 - August Add / Deletes - 4 Del"
type textarea "x"
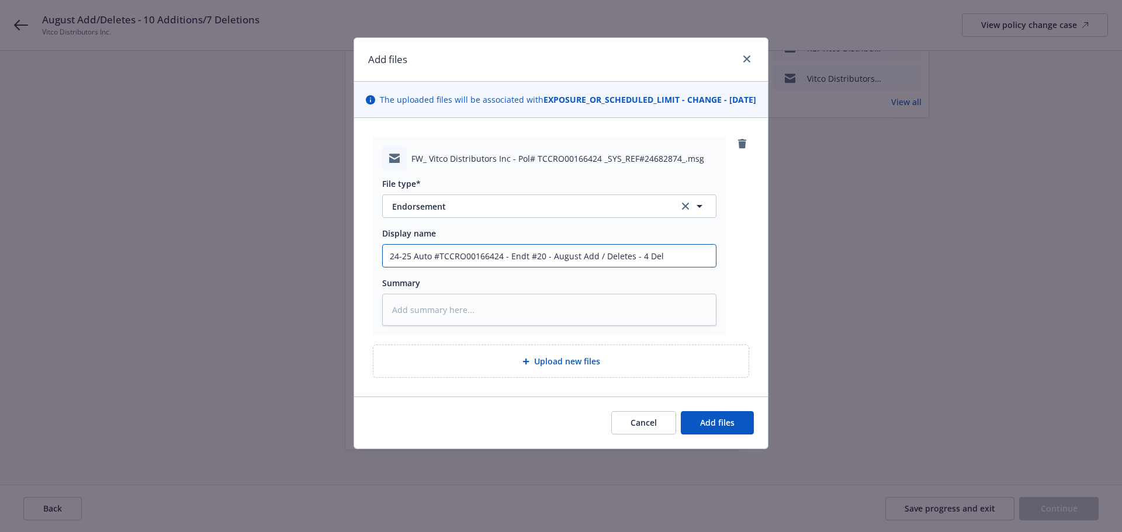
type input "24-25 Auto #TCCRO00166424 - Endt #20 - August Add / Deletes - 4 Dels"
type textarea "x"
type input "24-25 Auto #TCCRO00166424 - Endt #20 - August Add / Deletes - 4 Dels/"
type textarea "x"
type input "24-25 Auto #TCCRO00166424 - Endt #20 - August Add / Deletes - 4 Dels"
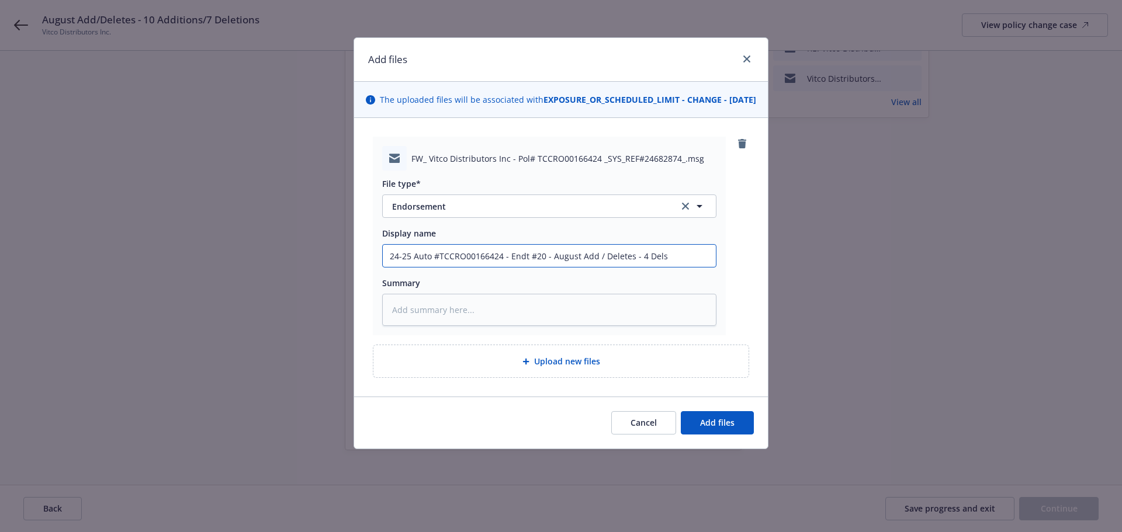
type textarea "x"
type input "24-25 Auto #TCCRO00166424 - Endt #20 - August Add / Deletes - 4 Del"
type textarea "x"
type input "24-25 Auto #TCCRO00166424 - Endt #20 - August Add / Deletes - 4 Del/"
type textarea "x"
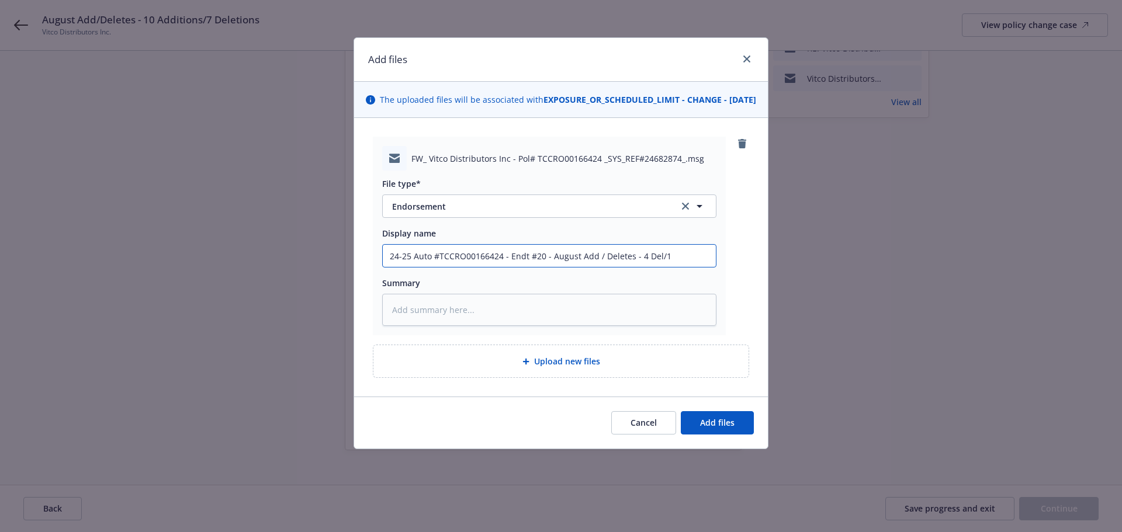
type input "24-25 Auto #TCCRO00166424 - Endt #20 - August Add / Deletes - 4 Del/10"
type textarea "x"
type input "24-25 Auto #TCCRO00166424 - Endt #20 - August Add / Deletes - 4 Del/10"
type textarea "x"
type input "24-25 Auto #TCCRO00166424 - Endt #20 - August Add / Deletes - 4 Del/10 a"
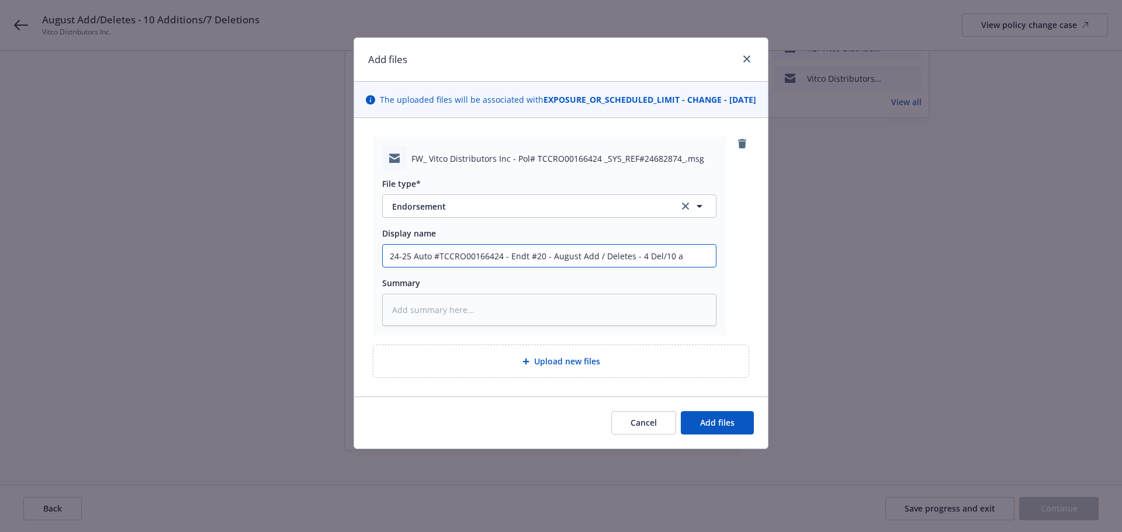
type textarea "x"
type input "24-25 Auto #TCCRO00166424 - Endt #20 - August Add / Deletes - 4 Del/10 ad"
type textarea "x"
type input "24-25 Auto #TCCRO00166424 - Endt #20 - August Add / Deletes - 4 Del/10 add"
type textarea "x"
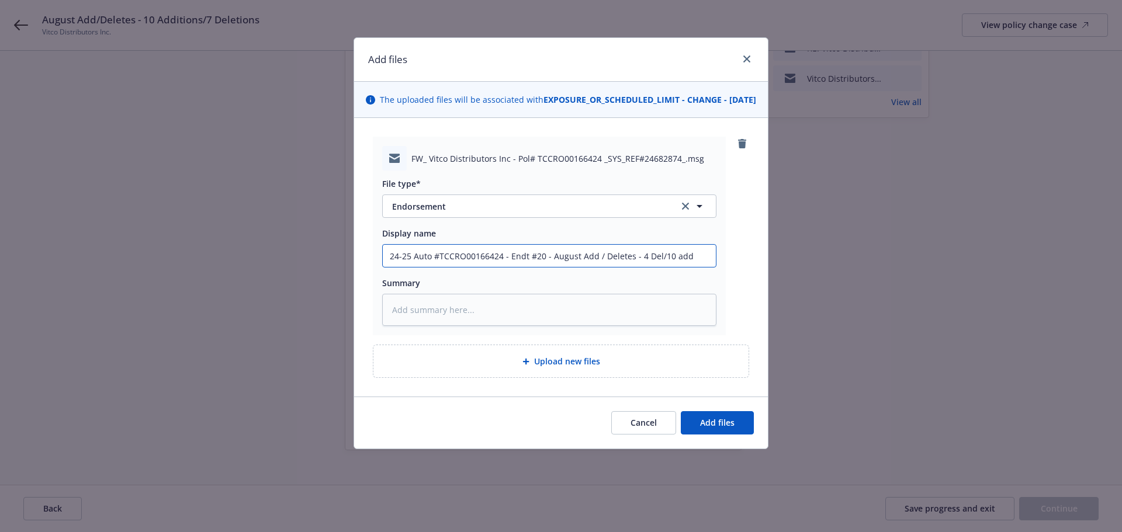
type input "24-25 Auto #TCCRO00166424 - Endt #20 - August Add / Deletes - 4 Del/10 adds"
type textarea "x"
type input "24-25 Auto #TCCRO00166424 - Endt #20 - August Add / Deletes - 4 Del/10 add"
type textarea "x"
type input "24-25 Auto #TCCRO00166424 - Endt #20 - August Add / Deletes - 4 Del/10 ad"
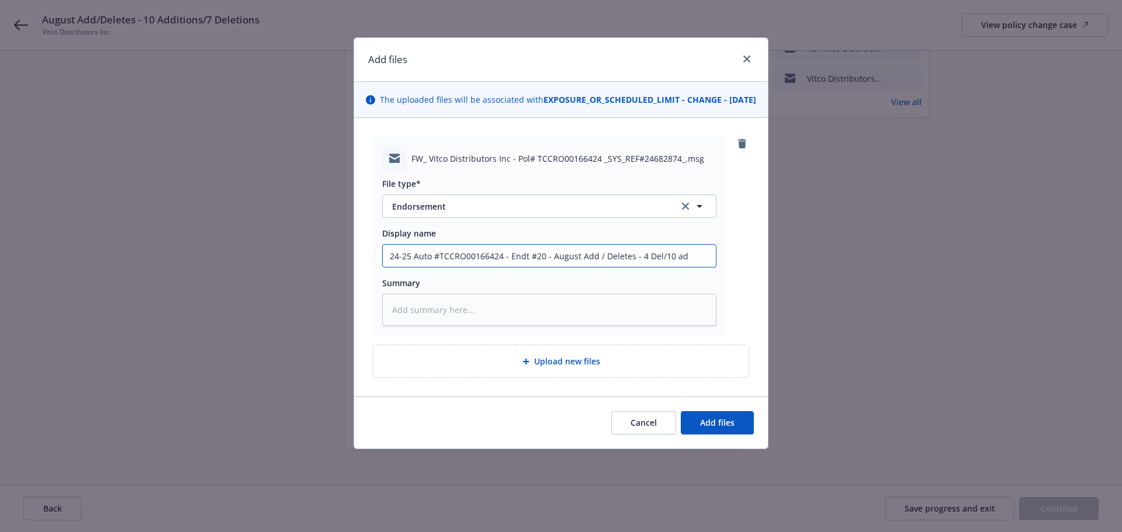
type textarea "x"
type input "24-25 Auto #TCCRO00166424 - Endt #20 - August Add / Deletes - 4 Del/10 a"
type textarea "x"
type input "24-25 Auto #TCCRO00166424 - Endt #20 - August Add / Deletes - 4 Del/10"
type textarea "x"
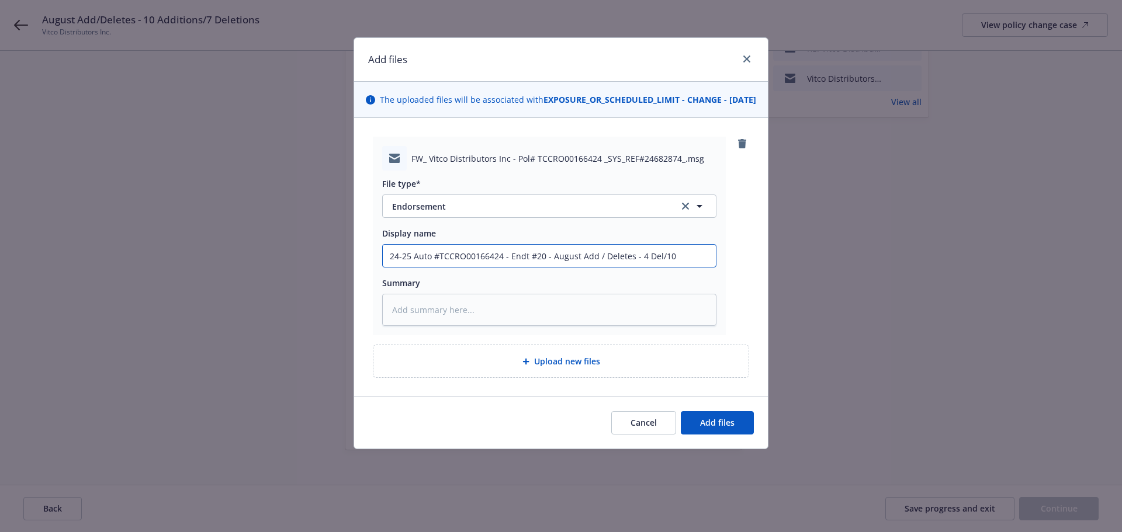
type input "24-25 Auto #TCCRO00166424 - Endt #20 - August Add / Deletes - 4 Del/10 A"
type textarea "x"
type input "24-25 Auto #TCCRO00166424 - Endt #20 - August Add / Deletes - 4 Del/10 Ad"
type textarea "x"
type input "24-25 Auto #TCCRO00166424 - Endt #20 - August Add / Deletes - 4 Del/10 Add"
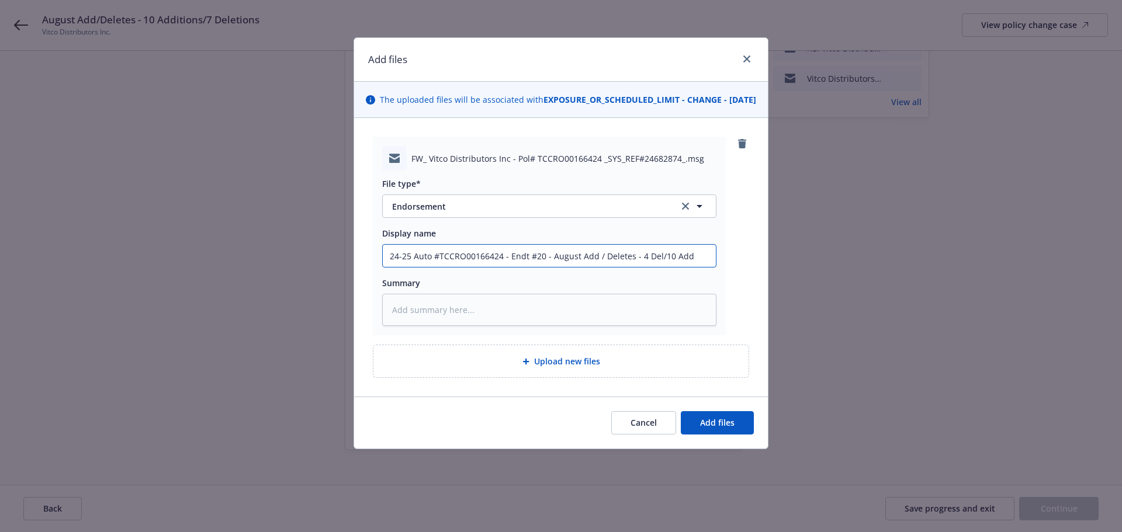
type textarea "x"
type input "24-25 Auto #TCCRO00166424 - Endt #20 - August Add / Deletes - 4 Del/10 Adds"
type textarea "x"
type textarea "C"
type textarea "x"
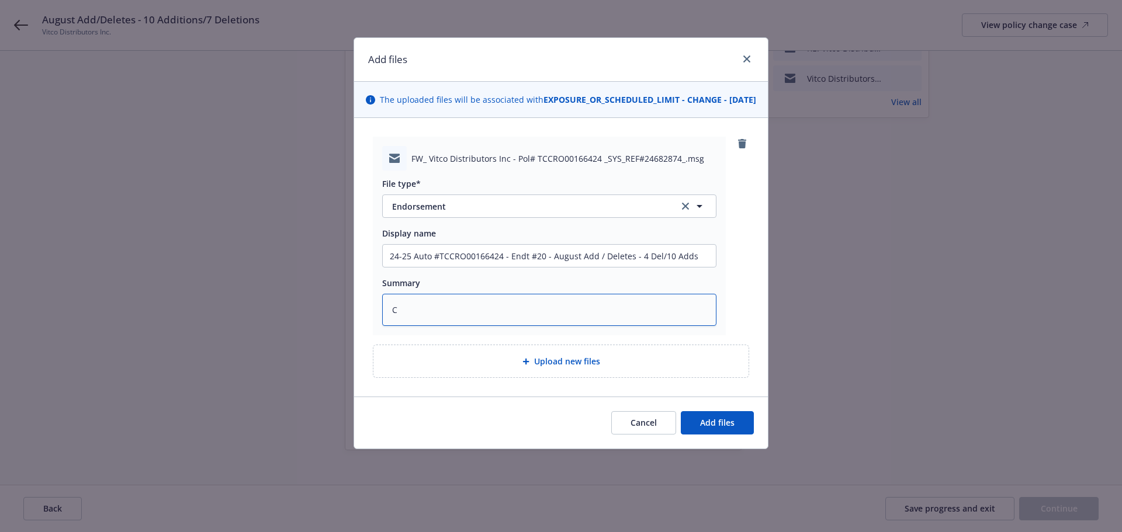
type textarea "Ca"
type textarea "x"
type textarea "Car"
type textarea "x"
type textarea "[PERSON_NAME]"
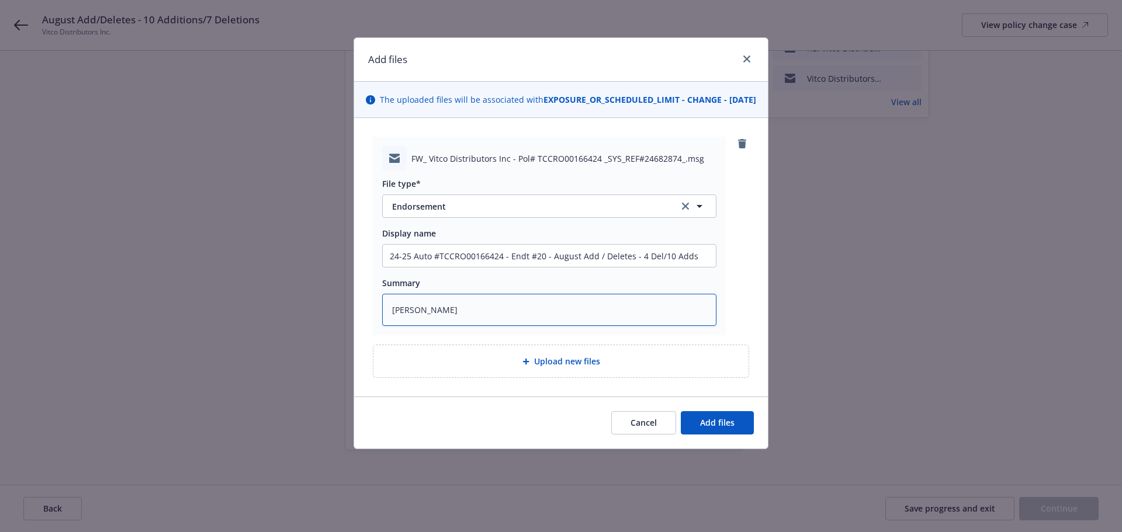
type textarea "x"
type textarea "[PERSON_NAME]"
type textarea "x"
type textarea "[PERSON_NAME]"
type textarea "x"
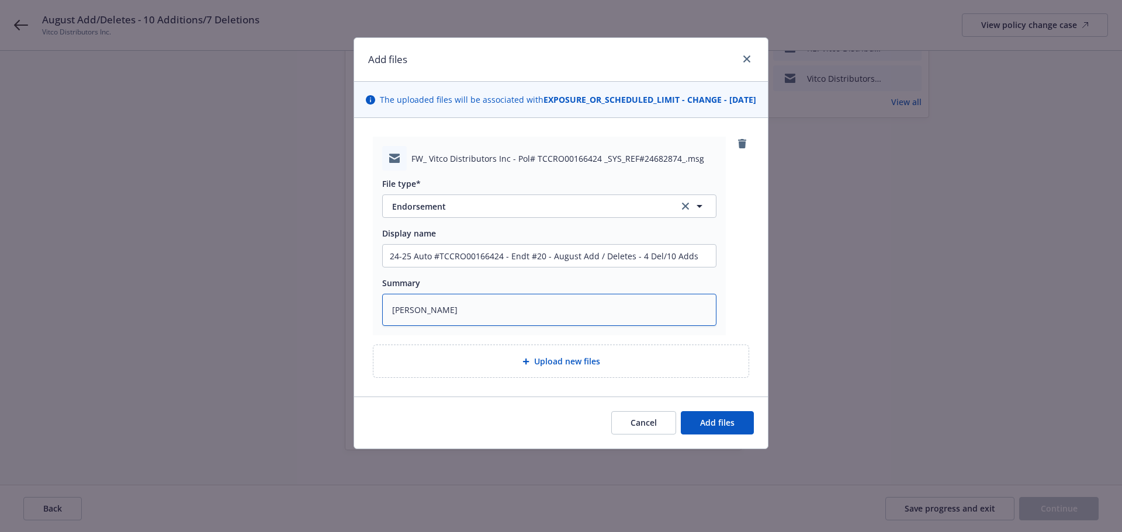
type textarea "Carrier"
type textarea "x"
type textarea "Carrier"
type textarea "x"
type textarea "Carrier d"
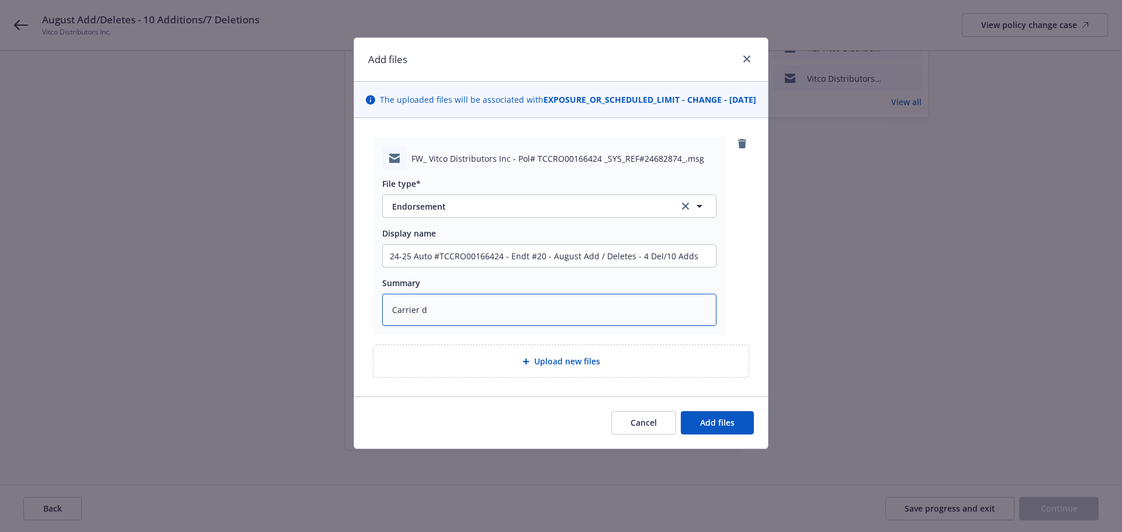
type textarea "x"
type textarea "Carrier di"
type textarea "x"
type textarea "Carrier did"
type textarea "x"
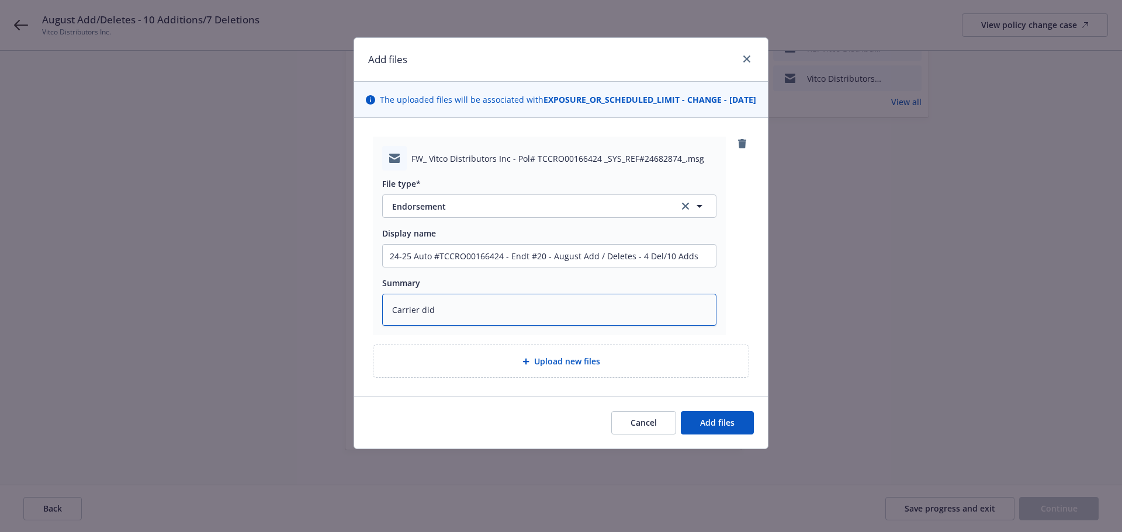
type textarea "Carrier did"
type textarea "x"
click at [470, 316] on textarea "Carrier did not have" at bounding box center [549, 310] width 334 height 32
click at [705, 428] on span "Add files" at bounding box center [717, 422] width 34 height 11
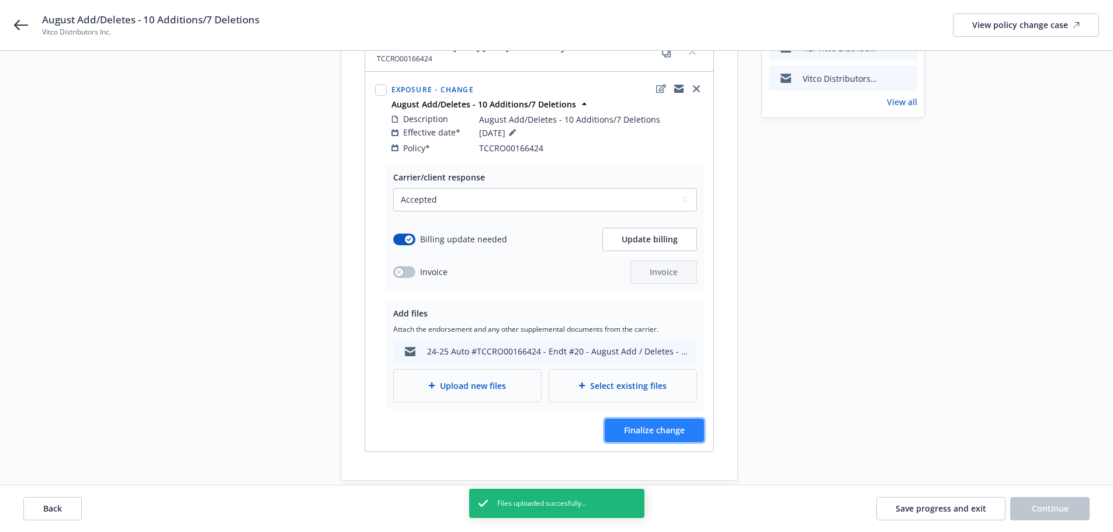
click at [672, 425] on span "Finalize change" at bounding box center [654, 430] width 61 height 11
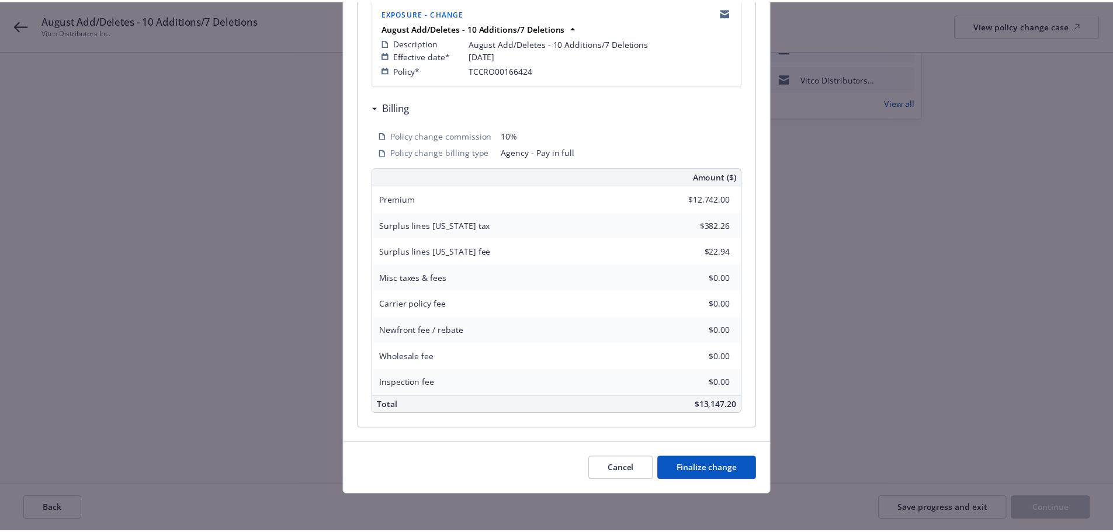
scroll to position [258, 0]
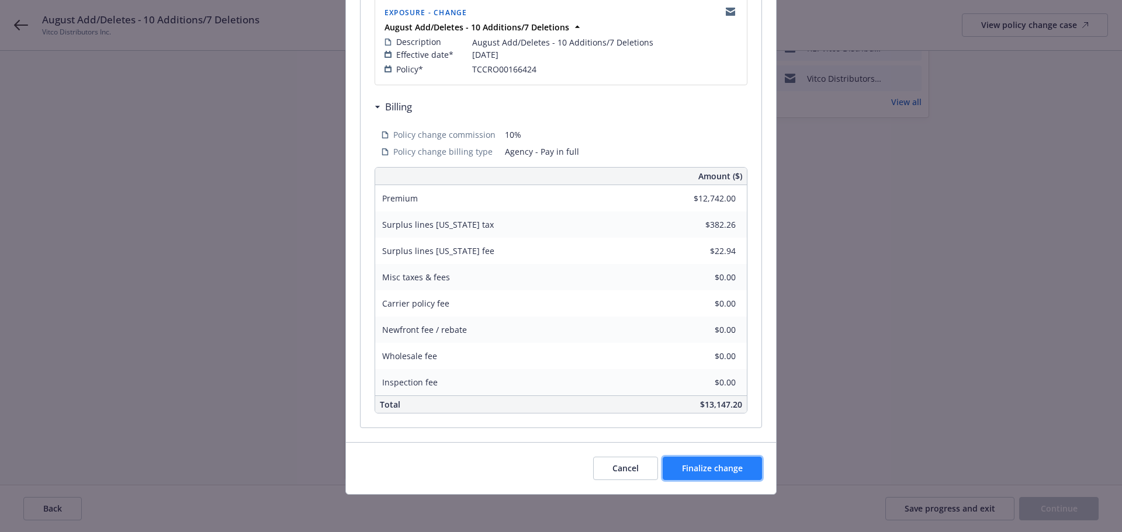
click at [723, 467] on span "Finalize change" at bounding box center [712, 468] width 61 height 11
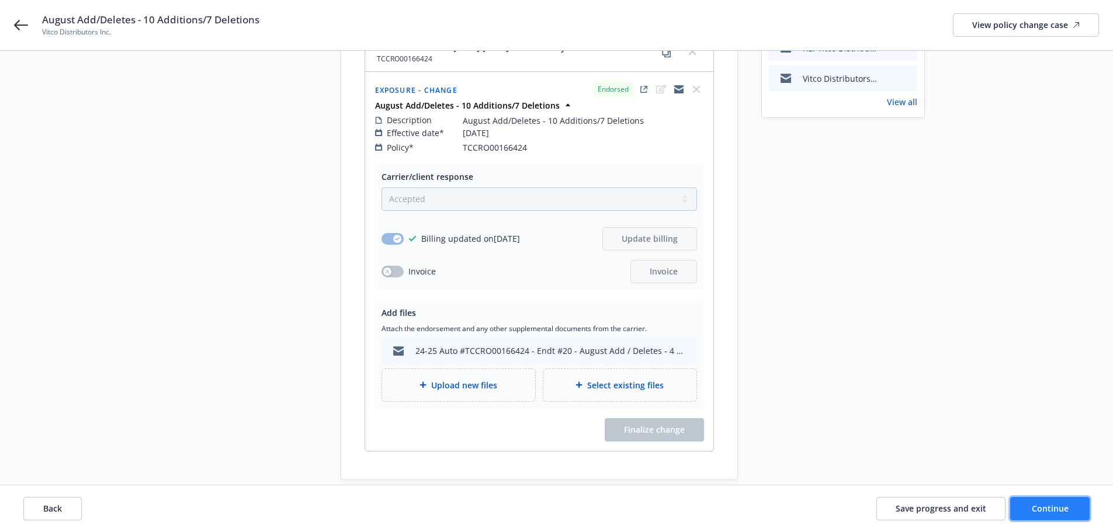
click at [1067, 511] on span "Continue" at bounding box center [1050, 508] width 37 height 11
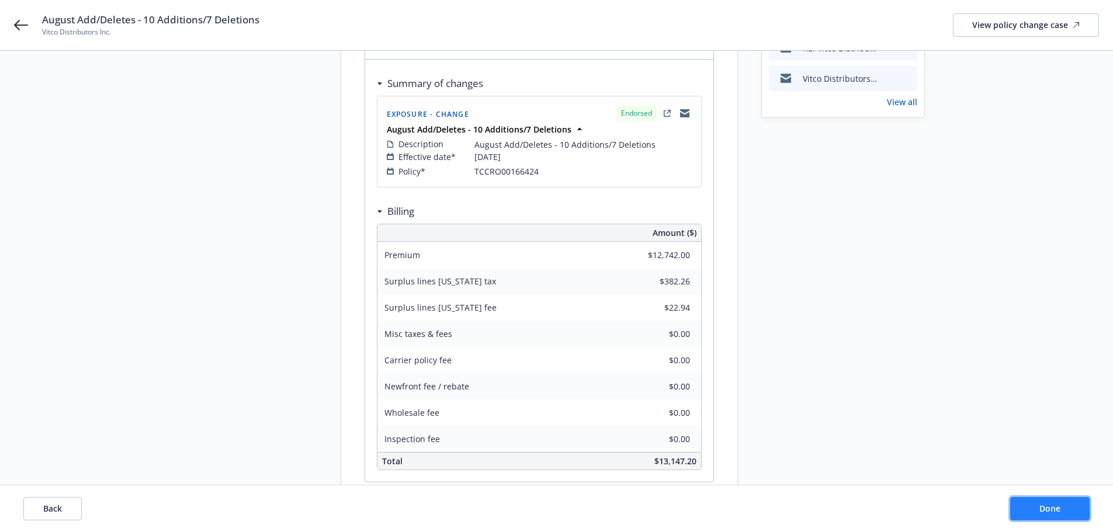
click at [1057, 510] on span "Done" at bounding box center [1049, 508] width 21 height 11
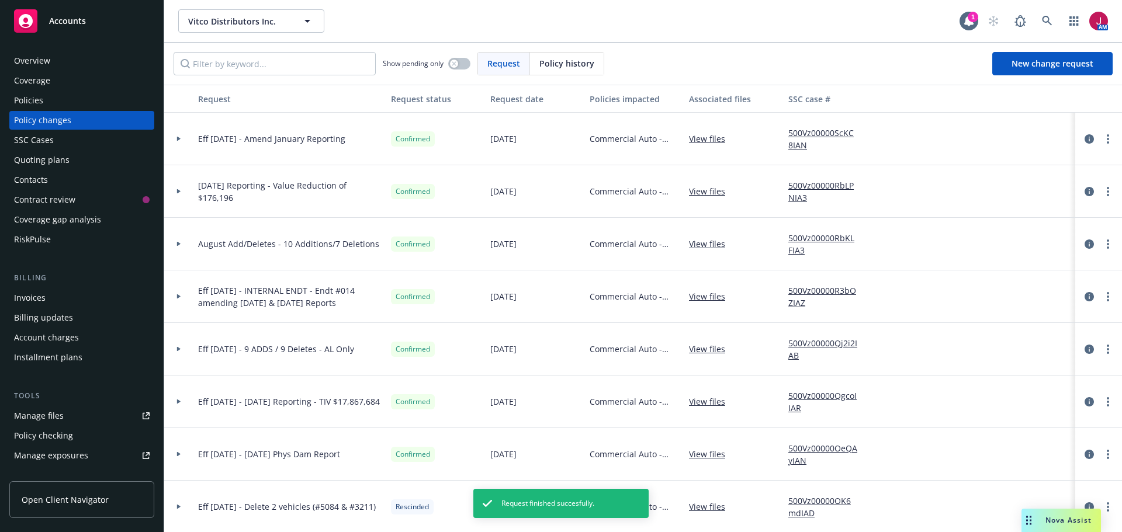
click at [37, 299] on div "Invoices" at bounding box center [30, 298] width 32 height 19
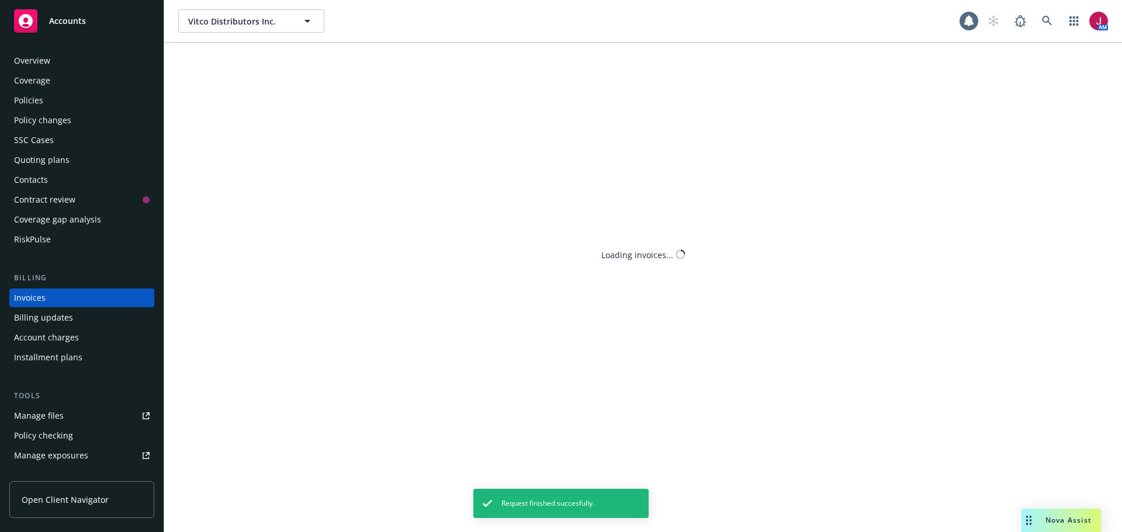
scroll to position [13, 0]
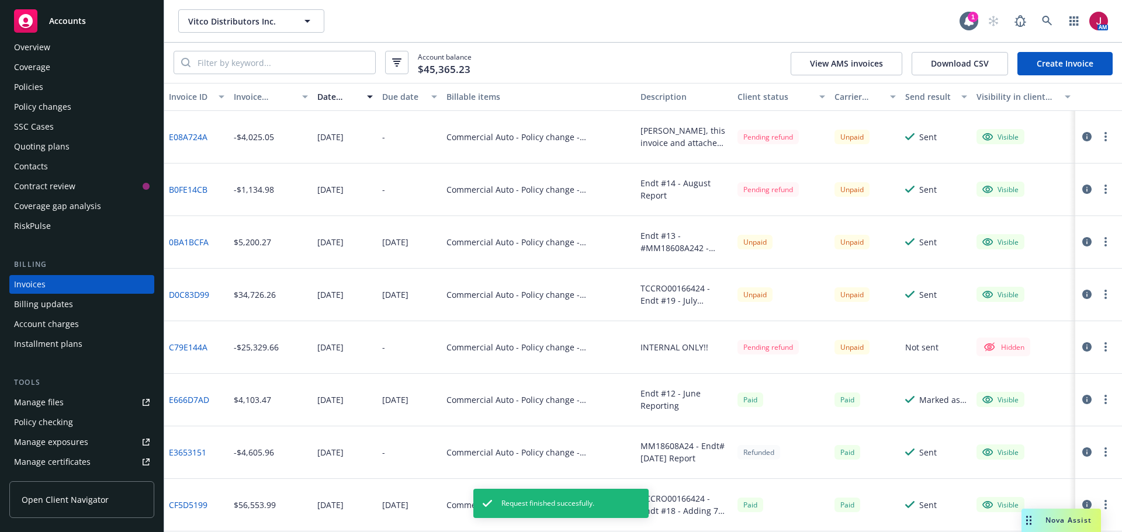
click at [1041, 63] on link "Create Invoice" at bounding box center [1064, 63] width 95 height 23
